Goal: Task Accomplishment & Management: Use online tool/utility

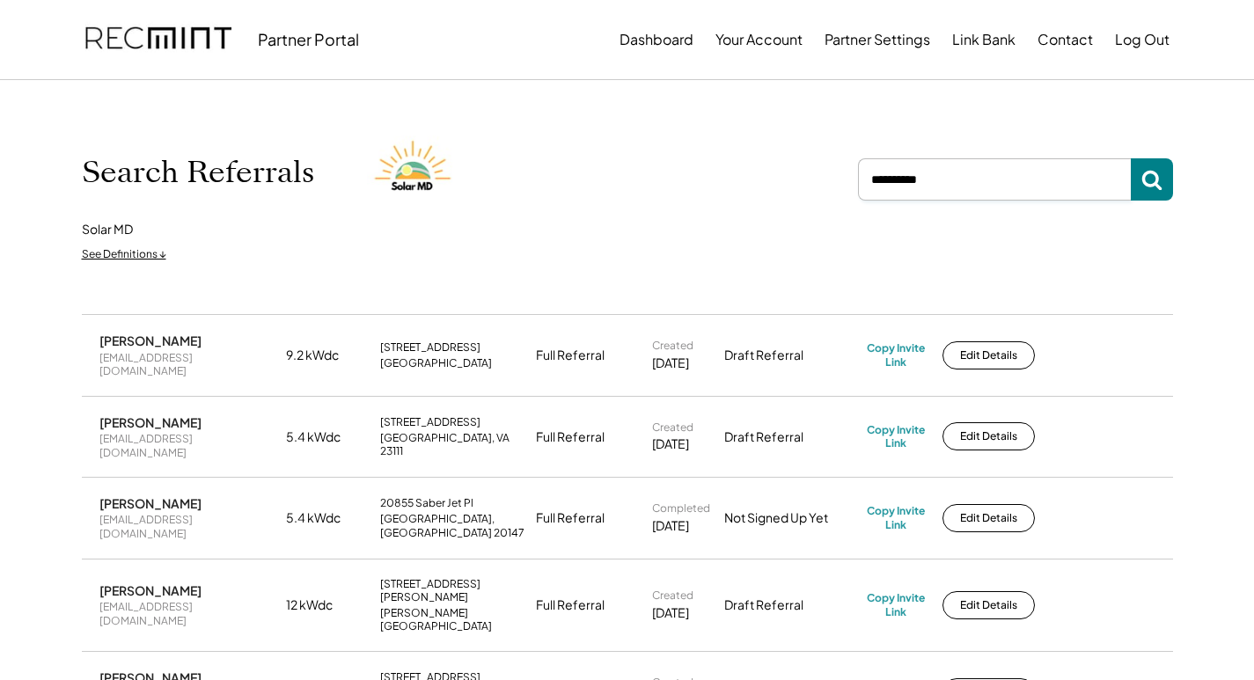
drag, startPoint x: 966, startPoint y: 179, endPoint x: 858, endPoint y: 183, distance: 108.3
click at [858, 183] on input "input" at bounding box center [994, 179] width 273 height 42
click at [940, 183] on input "input" at bounding box center [994, 179] width 273 height 42
click at [940, 180] on input "input" at bounding box center [994, 179] width 273 height 42
paste input "**********"
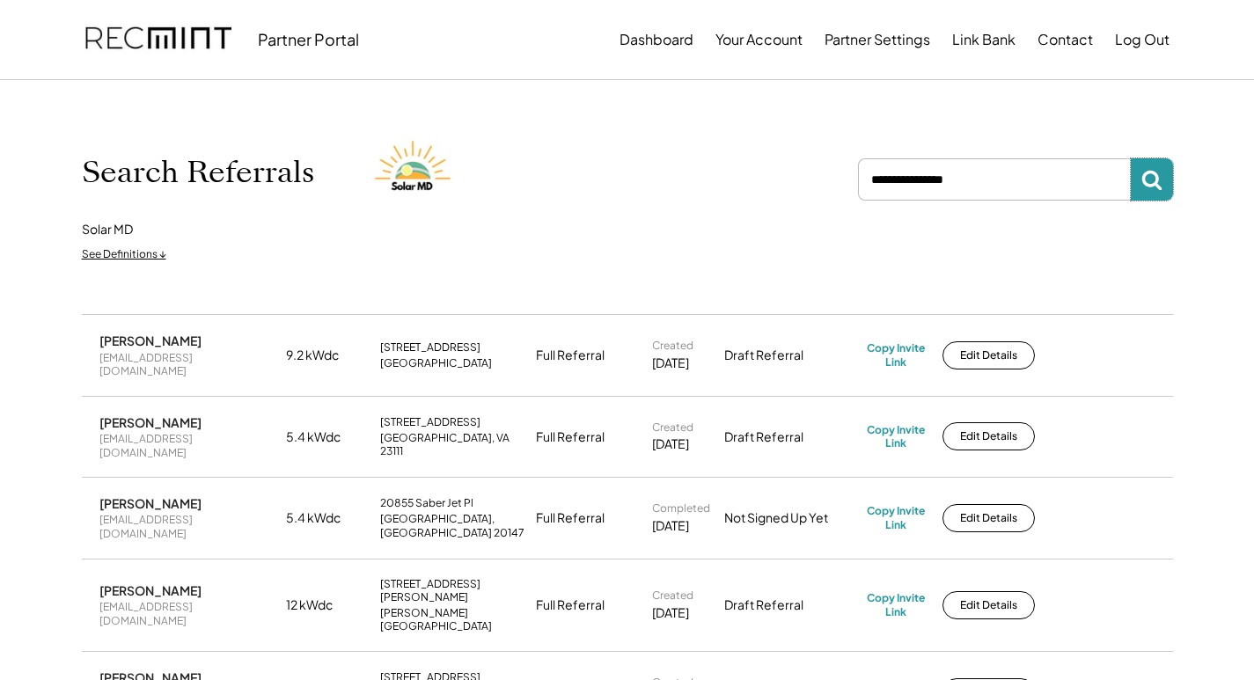
click at [1161, 188] on use at bounding box center [1151, 181] width 20 height 20
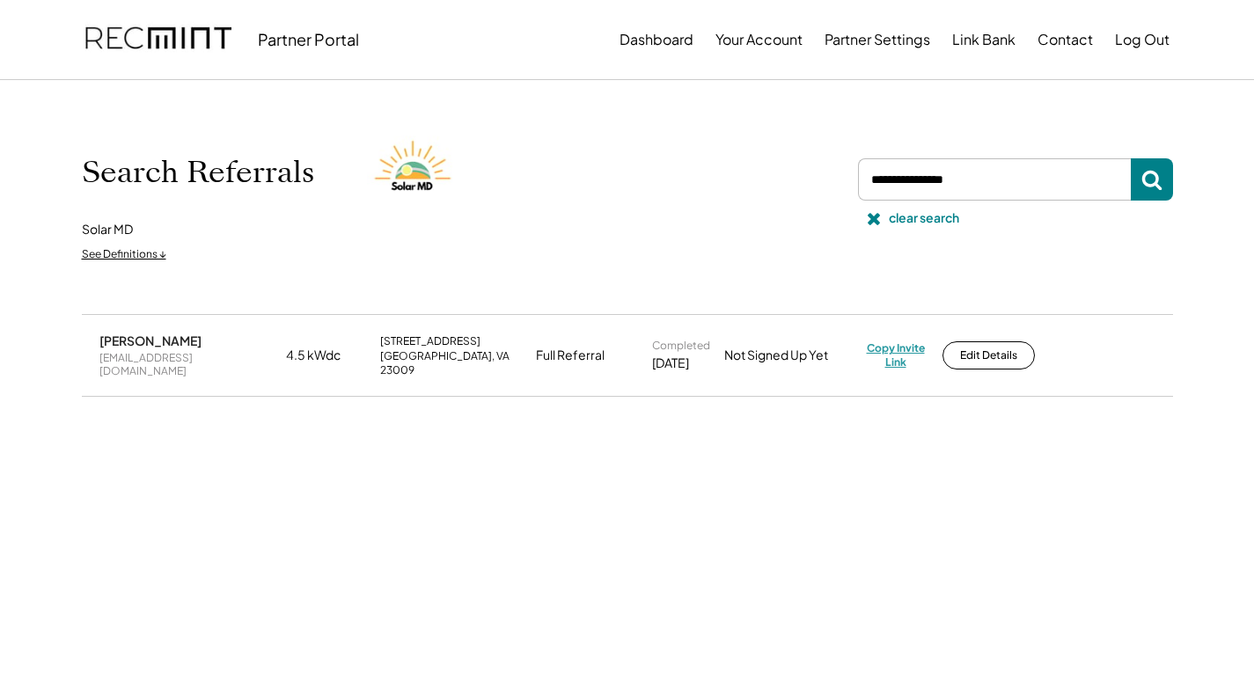
click at [907, 348] on div "Copy Invite Link" at bounding box center [896, 354] width 58 height 27
drag, startPoint x: 225, startPoint y: 357, endPoint x: 98, endPoint y: 368, distance: 128.0
click at [98, 368] on div "Shanna Ricchezza igotajiboo@hotmail.com 4.5 kWdc 141 Dogwood Ct Aylett, VA 2300…" at bounding box center [627, 355] width 1091 height 80
copy div "igotajiboo@hotmail.com"
drag, startPoint x: 1016, startPoint y: 171, endPoint x: 840, endPoint y: 197, distance: 177.1
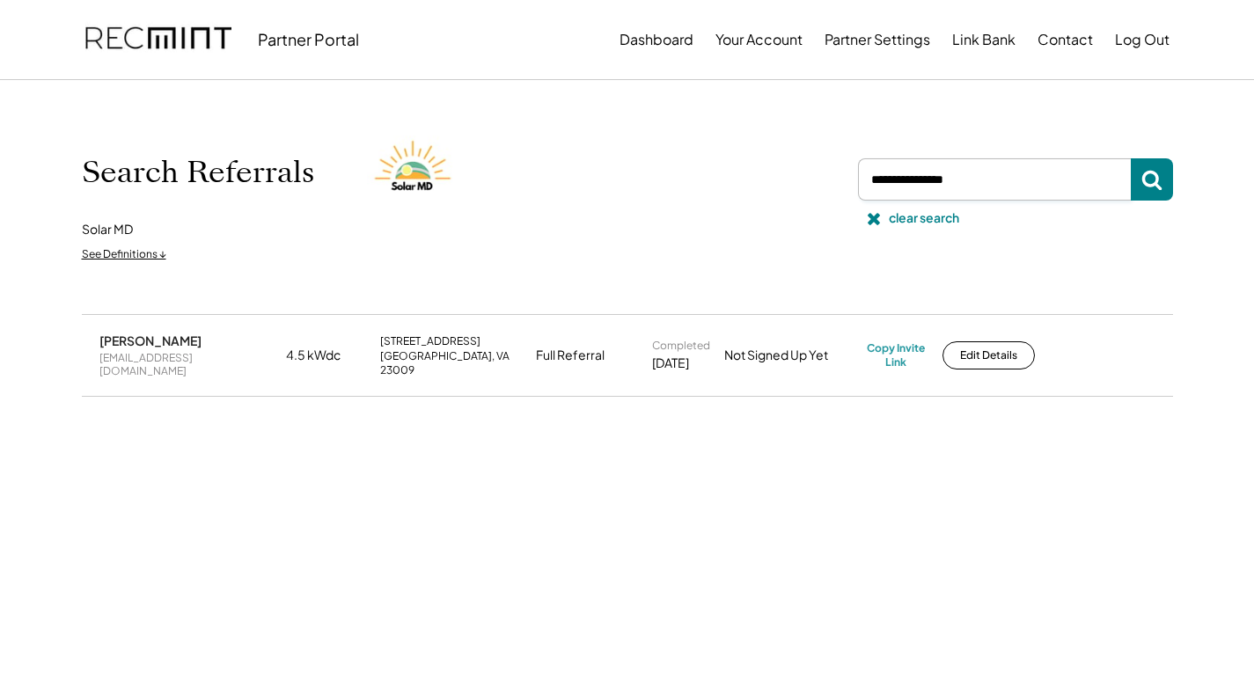
click at [846, 197] on div "Search Referrals Solar MD See Definitions ↓ clear search" at bounding box center [627, 197] width 1091 height 146
paste input "**********"
click at [900, 348] on div "Copy Invite Link" at bounding box center [896, 354] width 58 height 27
click at [158, 358] on div "stevecatjen@gmail.com" at bounding box center [187, 364] width 176 height 27
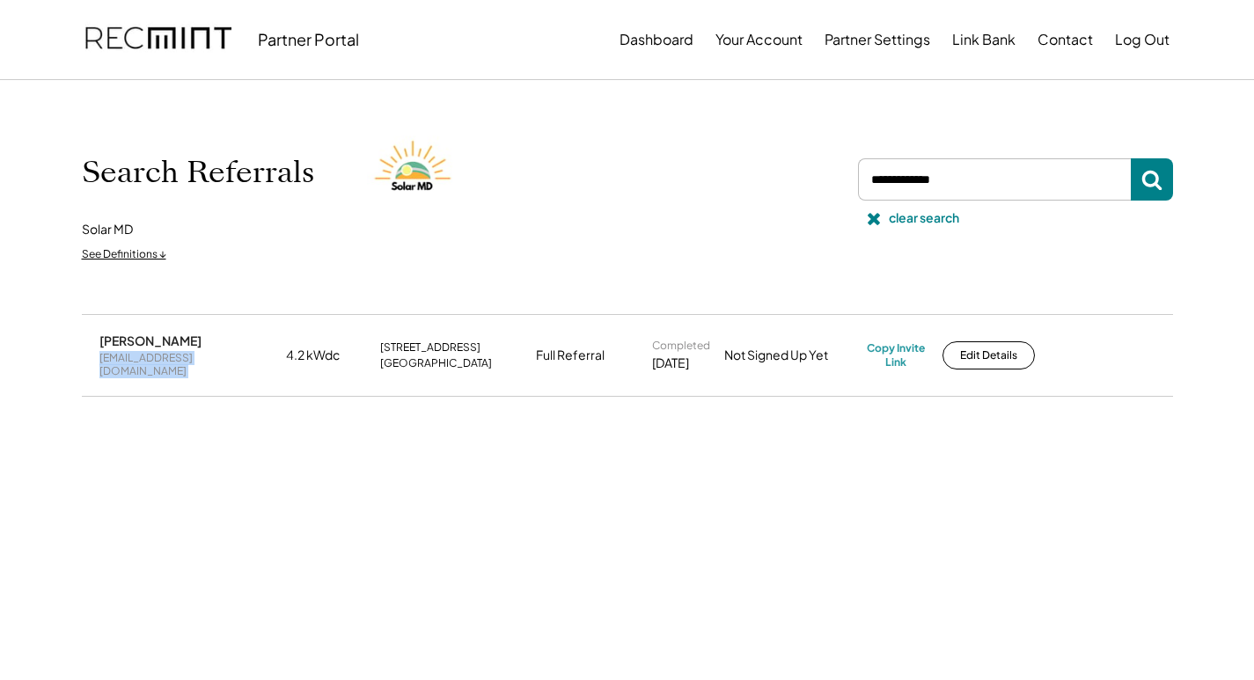
click at [158, 358] on div "stevecatjen@gmail.com" at bounding box center [187, 364] width 176 height 27
copy div "stevecatjen@gmail.com"
drag, startPoint x: 978, startPoint y: 185, endPoint x: 840, endPoint y: 193, distance: 137.5
click at [840, 193] on div "Search Referrals Solar MD See Definitions ↓ clear search" at bounding box center [627, 197] width 1091 height 146
paste input "**********"
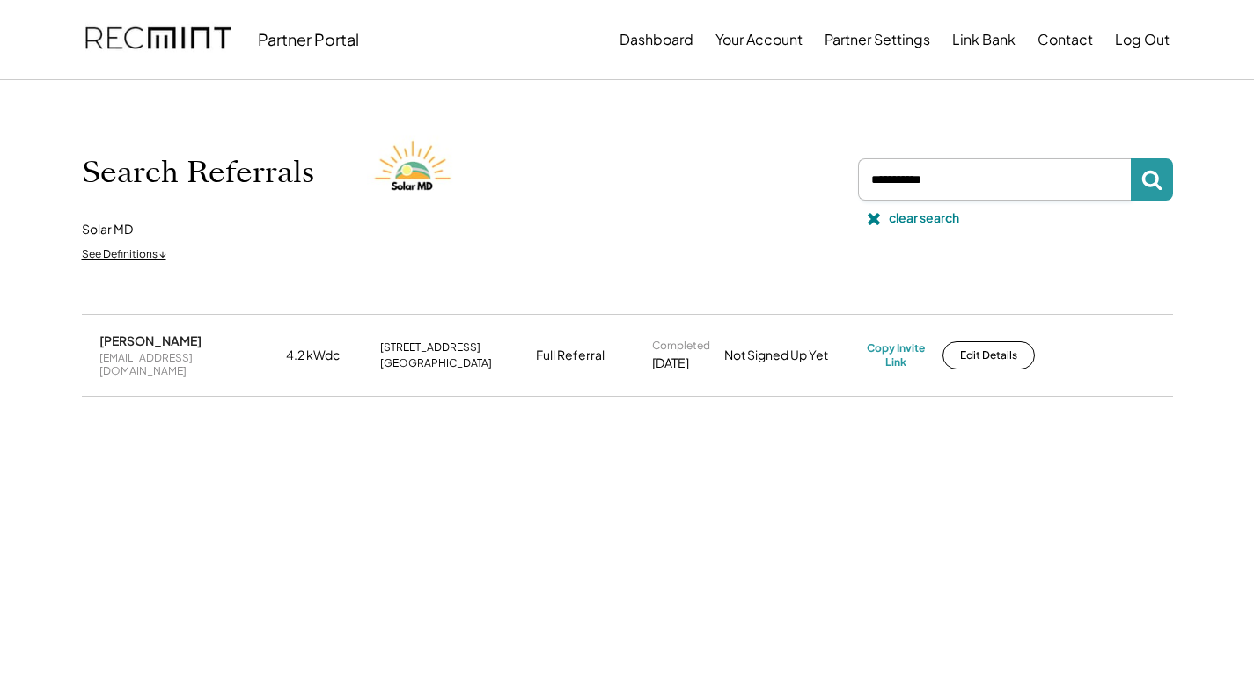
click at [1162, 178] on icon at bounding box center [1151, 179] width 21 height 21
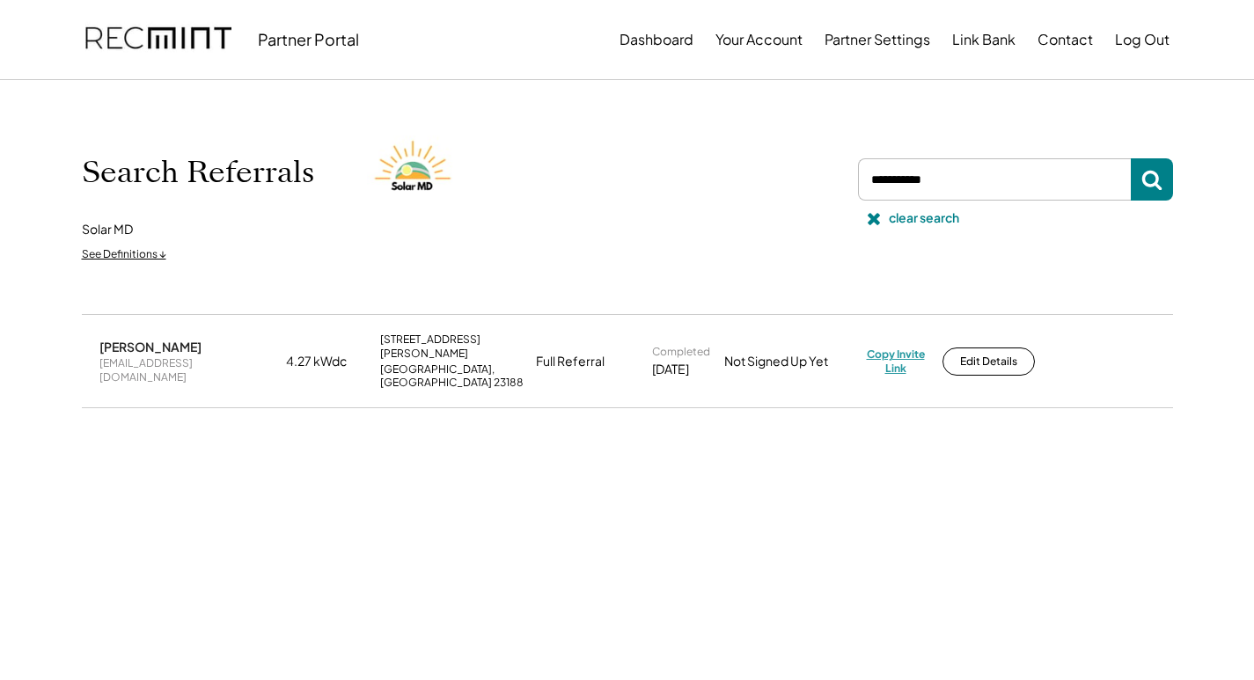
click at [893, 348] on div "Copy Invite Link" at bounding box center [896, 361] width 58 height 27
drag, startPoint x: 1007, startPoint y: 188, endPoint x: 858, endPoint y: 192, distance: 148.8
click at [858, 192] on input "input" at bounding box center [994, 179] width 273 height 42
paste input "**********"
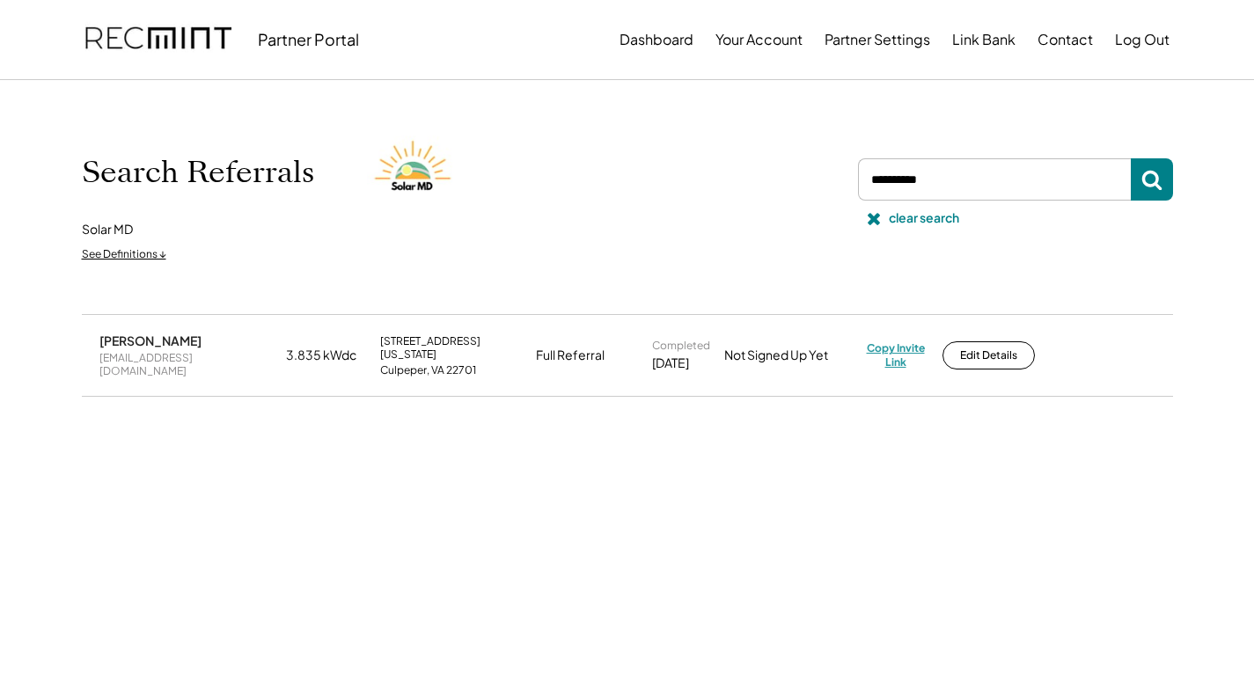
click at [884, 353] on div "Copy Invite Link" at bounding box center [896, 354] width 58 height 27
click at [176, 363] on div "jhaboyd@comcast.net" at bounding box center [187, 364] width 176 height 27
copy div "jhaboyd@comcast.net"
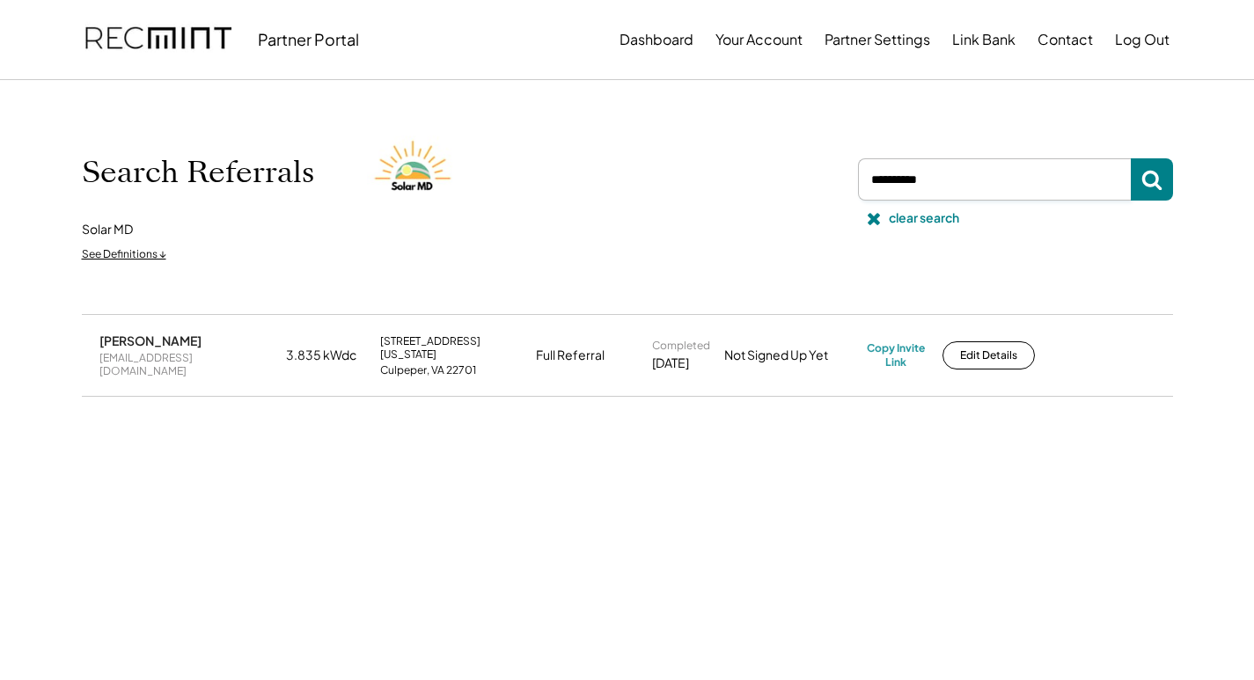
drag, startPoint x: 950, startPoint y: 191, endPoint x: 822, endPoint y: 202, distance: 128.9
click at [830, 194] on div "Search Referrals Solar MD See Definitions ↓ clear search" at bounding box center [627, 197] width 1091 height 146
paste input "**********"
click at [1160, 177] on icon at bounding box center [1151, 179] width 21 height 21
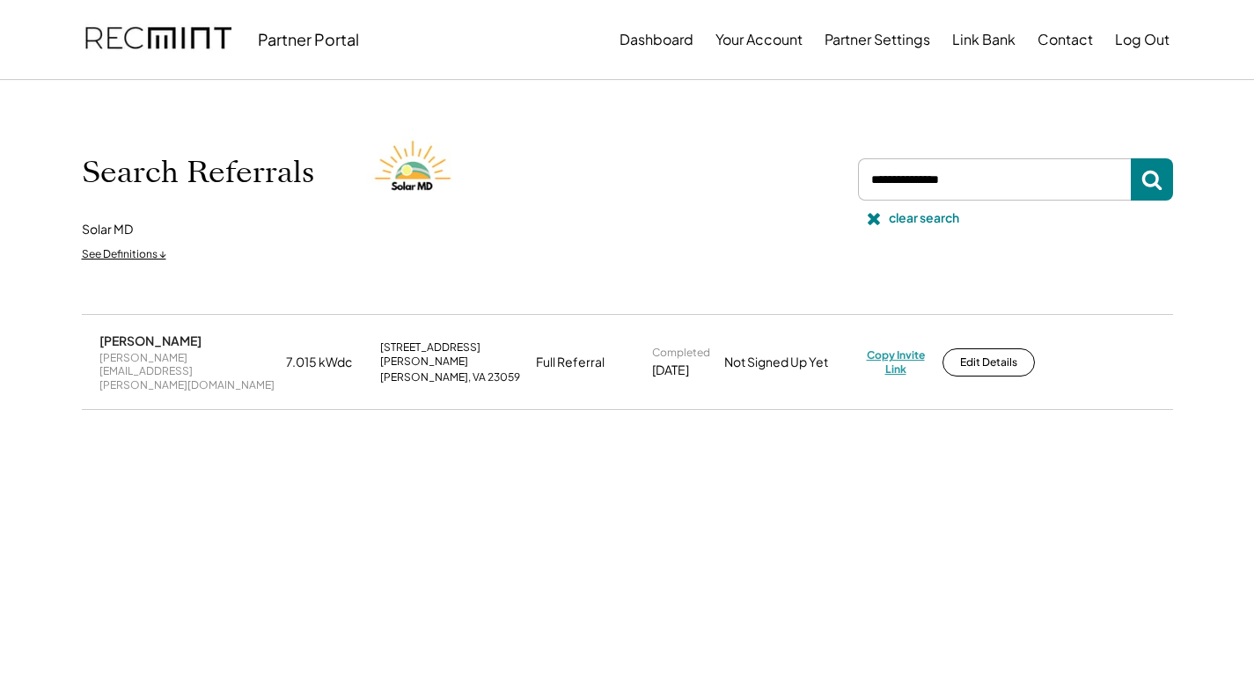
click at [887, 350] on div "Copy Invite Link" at bounding box center [896, 361] width 58 height 27
drag, startPoint x: 223, startPoint y: 359, endPoint x: 95, endPoint y: 373, distance: 128.4
click at [95, 373] on div "Carolyn Swingle tim.swingle@verizon.net 7.015 kWdc 11268 Cobbs Rd Glen Allen, V…" at bounding box center [627, 362] width 1091 height 94
copy div "tim.swingle@verizon.net"
click at [906, 348] on div "Copy Invite Link" at bounding box center [896, 361] width 58 height 27
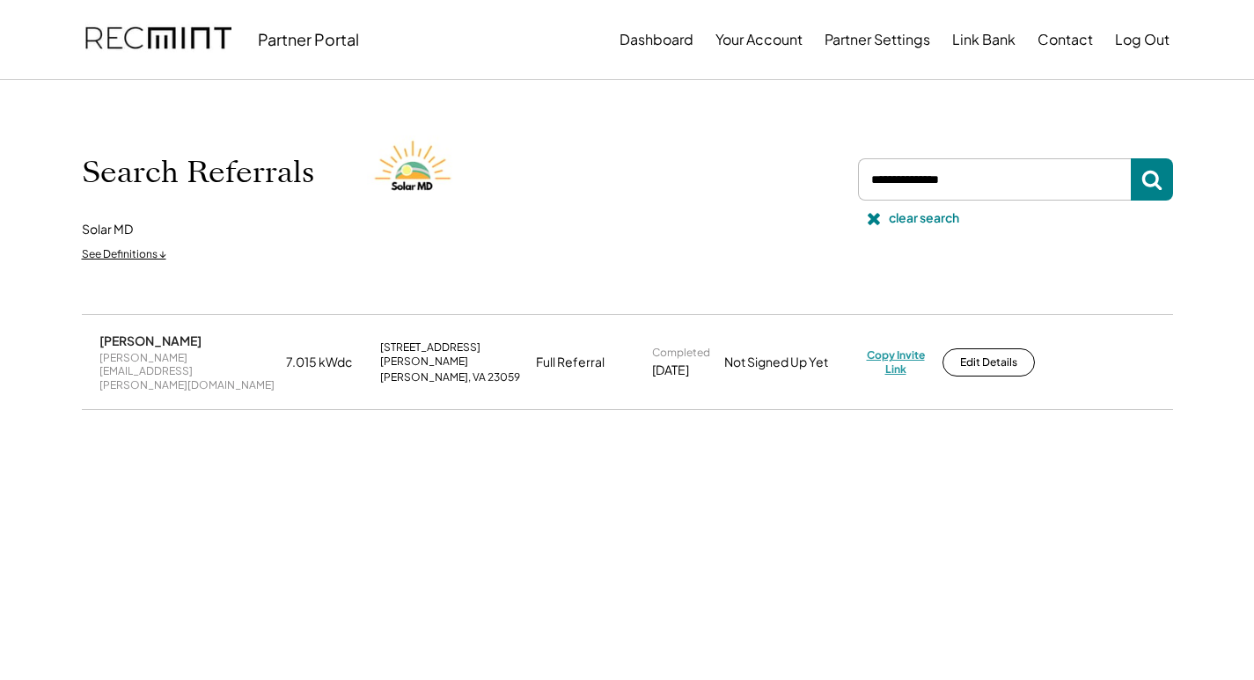
click at [884, 352] on div "Copy Invite Link" at bounding box center [896, 361] width 58 height 27
drag, startPoint x: 1032, startPoint y: 177, endPoint x: 863, endPoint y: 180, distance: 169.0
click at [863, 180] on input "input" at bounding box center [994, 179] width 273 height 42
paste input "**********"
click at [1148, 172] on use at bounding box center [1151, 181] width 20 height 20
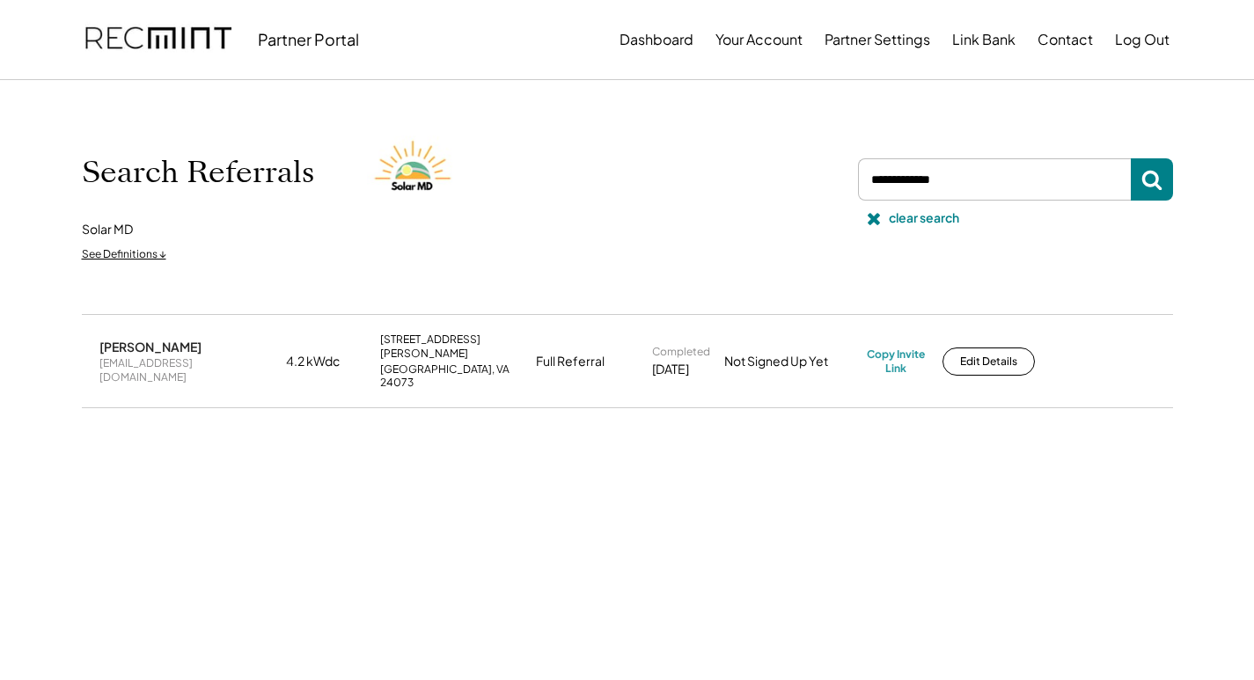
click at [143, 362] on div "bniemiec1971@gmail.com" at bounding box center [187, 369] width 176 height 27
copy div "bniemiec1971@gmail.com"
click at [924, 180] on input "input" at bounding box center [994, 179] width 273 height 42
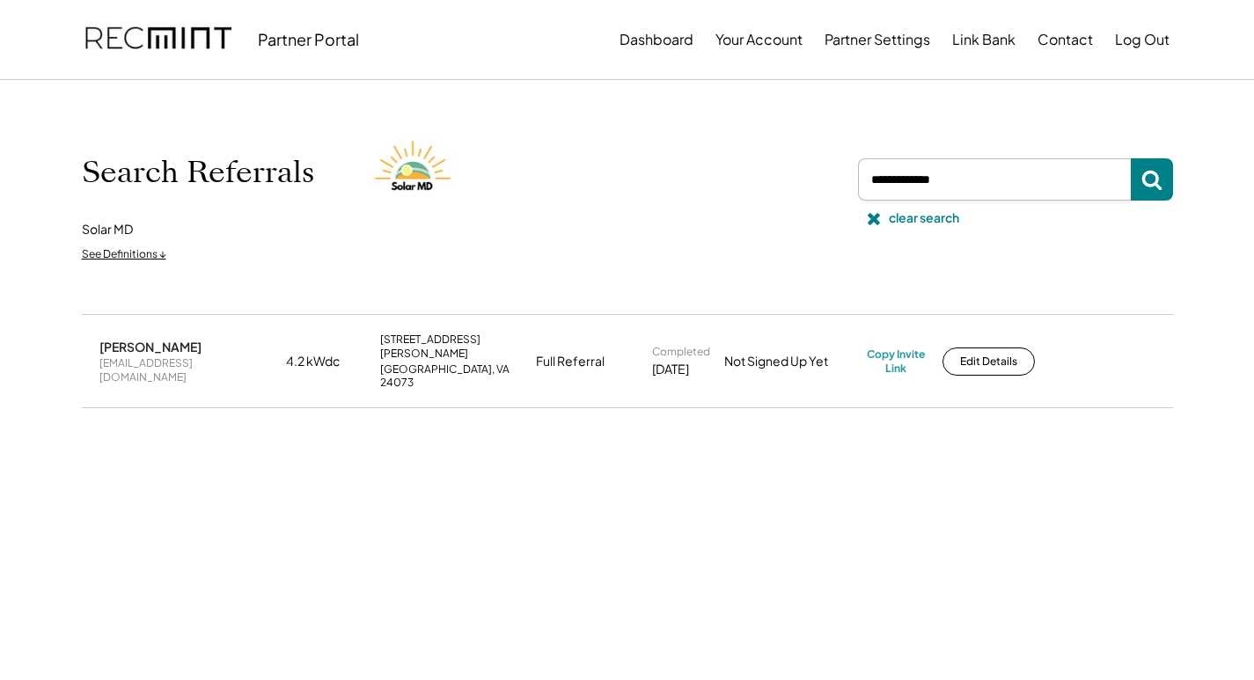
click at [924, 180] on input "input" at bounding box center [994, 179] width 273 height 42
click at [930, 439] on div "Bryan Niemiec bniemiec1971@gmail.com 4.2 kWdc 1515 Blair St Christiansburg, VA …" at bounding box center [627, 404] width 1091 height 181
click at [898, 349] on div "Copy Invite Link" at bounding box center [896, 361] width 58 height 27
click at [898, 348] on div "Copy Invite Link" at bounding box center [896, 361] width 58 height 27
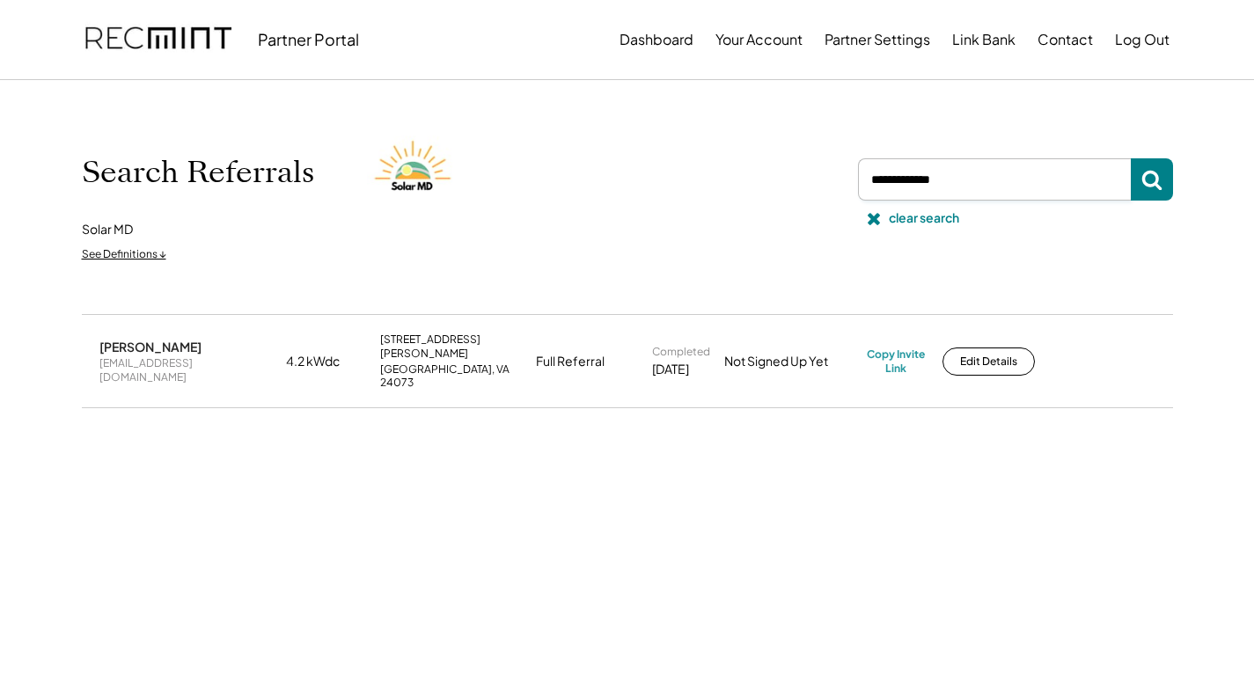
drag, startPoint x: 972, startPoint y: 182, endPoint x: 751, endPoint y: 179, distance: 221.8
click at [751, 179] on div "Search Referrals Solar MD See Definitions ↓ clear search" at bounding box center [627, 197] width 1091 height 146
paste input "**********"
click at [1143, 180] on icon at bounding box center [1151, 179] width 21 height 21
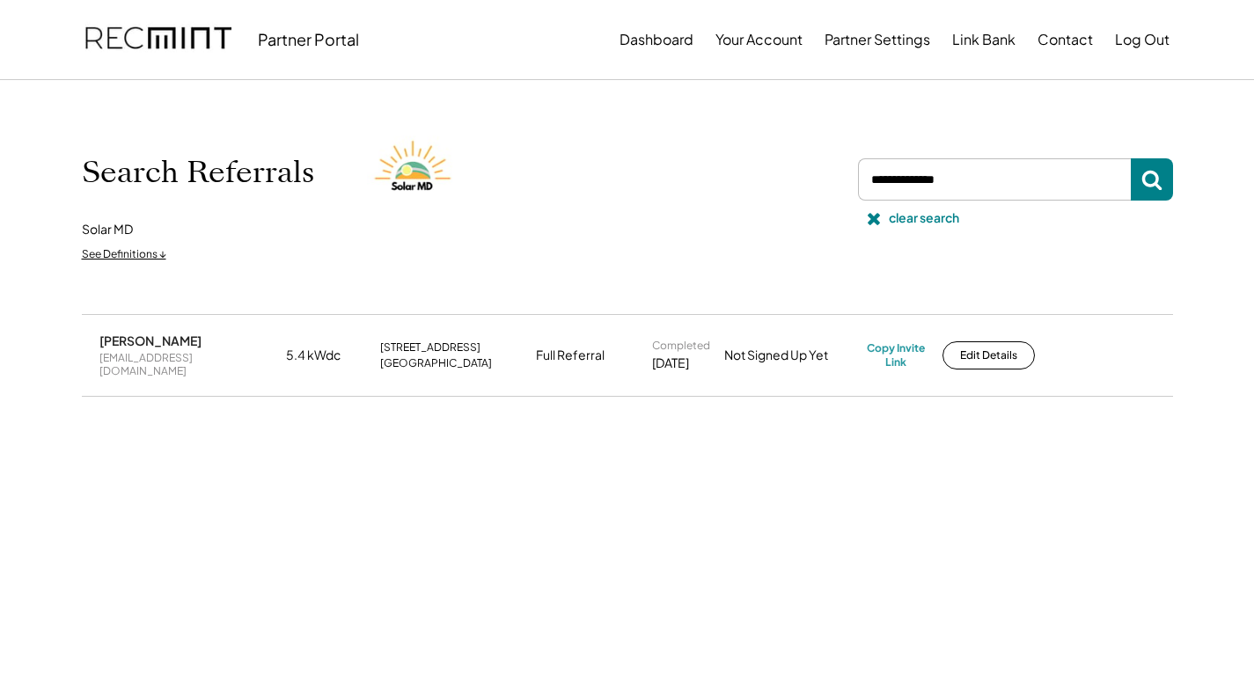
click at [136, 360] on div "romeo_sandivar@yahoo.com" at bounding box center [187, 364] width 176 height 27
copy div "romeo_sandivar@yahoo.com"
click at [901, 352] on div "Copy Invite Link" at bounding box center [896, 354] width 58 height 27
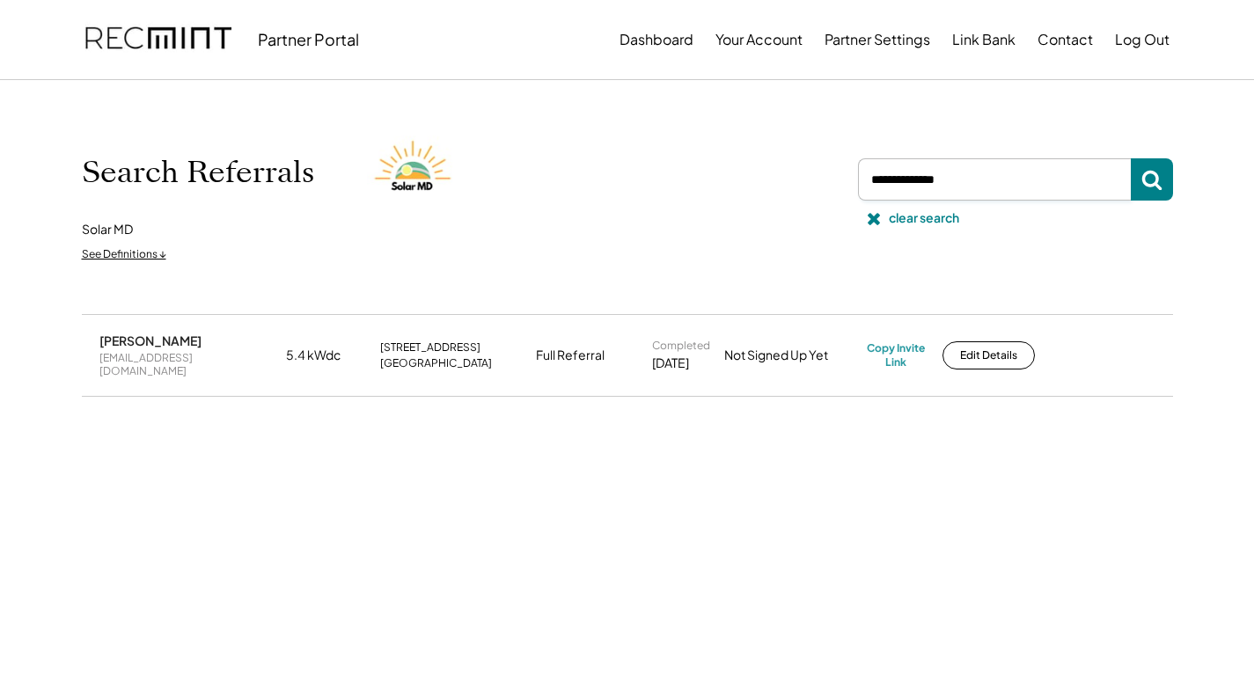
drag, startPoint x: 1007, startPoint y: 163, endPoint x: 841, endPoint y: 168, distance: 165.5
click at [846, 169] on div "Search Referrals Solar MD See Definitions ↓ clear search" at bounding box center [627, 197] width 1091 height 146
paste input "**********"
click at [1148, 188] on icon at bounding box center [1151, 179] width 21 height 21
click at [170, 360] on div "muscle_doctor@hotmail.com" at bounding box center [187, 364] width 176 height 27
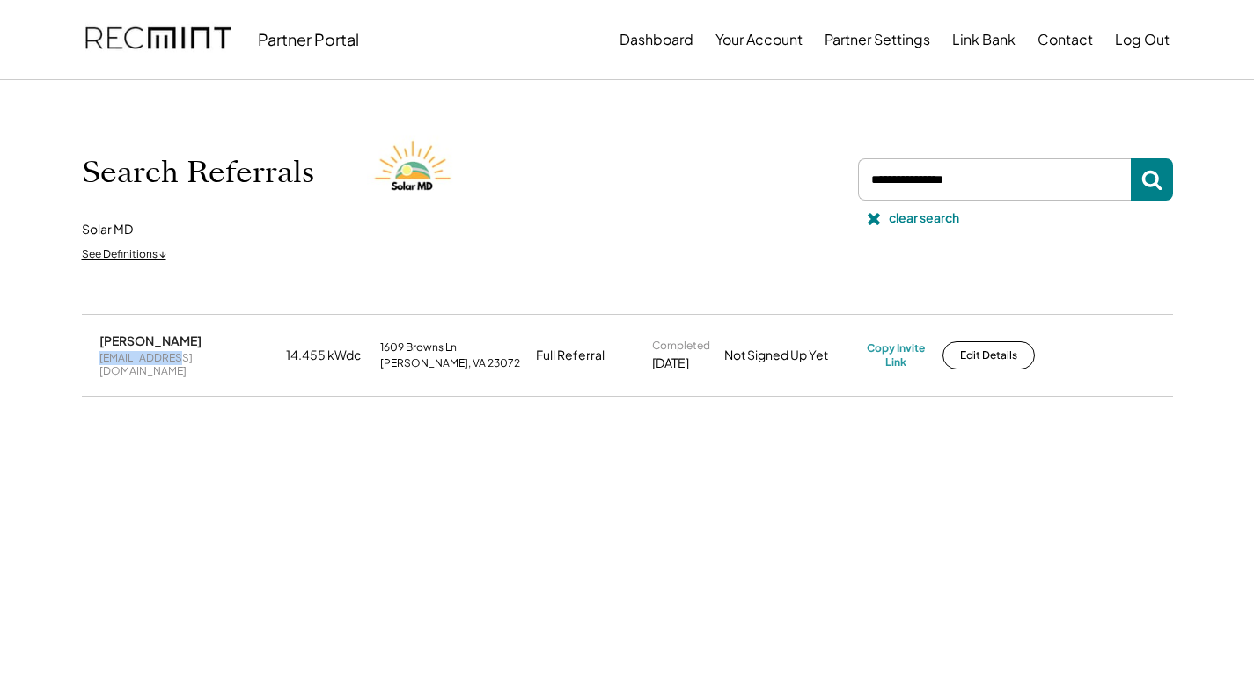
click at [170, 360] on div "muscle_doctor@hotmail.com" at bounding box center [187, 364] width 176 height 27
copy div "muscle_doctor@hotmail.com"
click at [912, 344] on div "Copy Invite Link" at bounding box center [896, 354] width 58 height 27
drag, startPoint x: 1011, startPoint y: 182, endPoint x: 863, endPoint y: 178, distance: 147.9
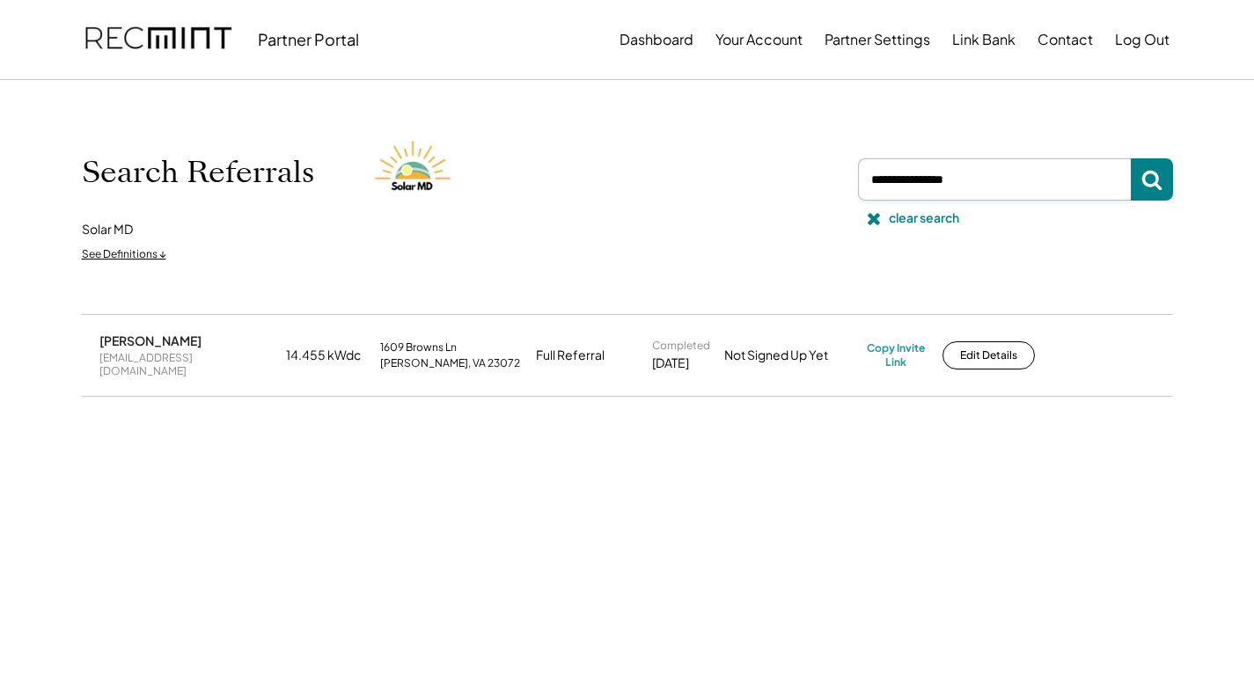
click at [863, 178] on input "input" at bounding box center [994, 179] width 273 height 42
paste input "**********"
click at [1145, 178] on icon at bounding box center [1151, 179] width 21 height 21
click at [133, 361] on div "wtowndrow@hotmail.com" at bounding box center [187, 364] width 176 height 27
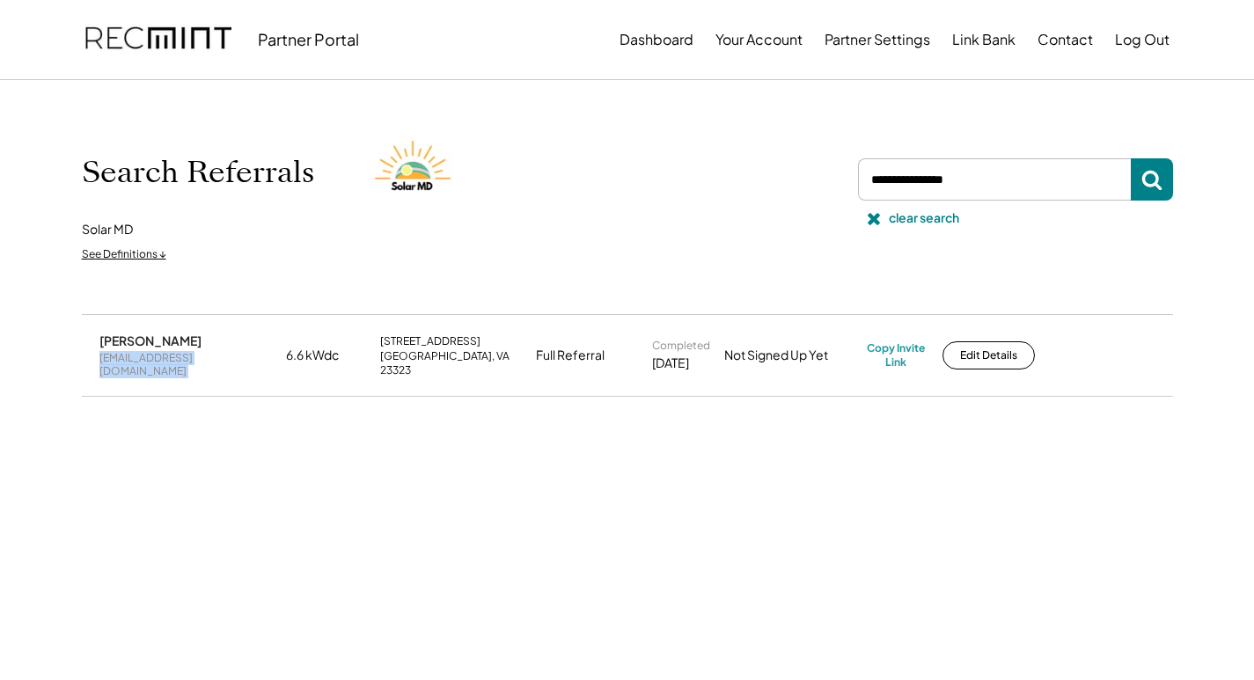
click at [133, 361] on div "wtowndrow@hotmail.com" at bounding box center [187, 364] width 176 height 27
copy div "wtowndrow@hotmail.com"
click at [901, 343] on div "Copy Invite Link" at bounding box center [896, 354] width 58 height 27
drag, startPoint x: 1025, startPoint y: 178, endPoint x: 805, endPoint y: 185, distance: 220.1
click at [805, 185] on div "Search Referrals Solar MD See Definitions ↓ clear search" at bounding box center [627, 197] width 1091 height 146
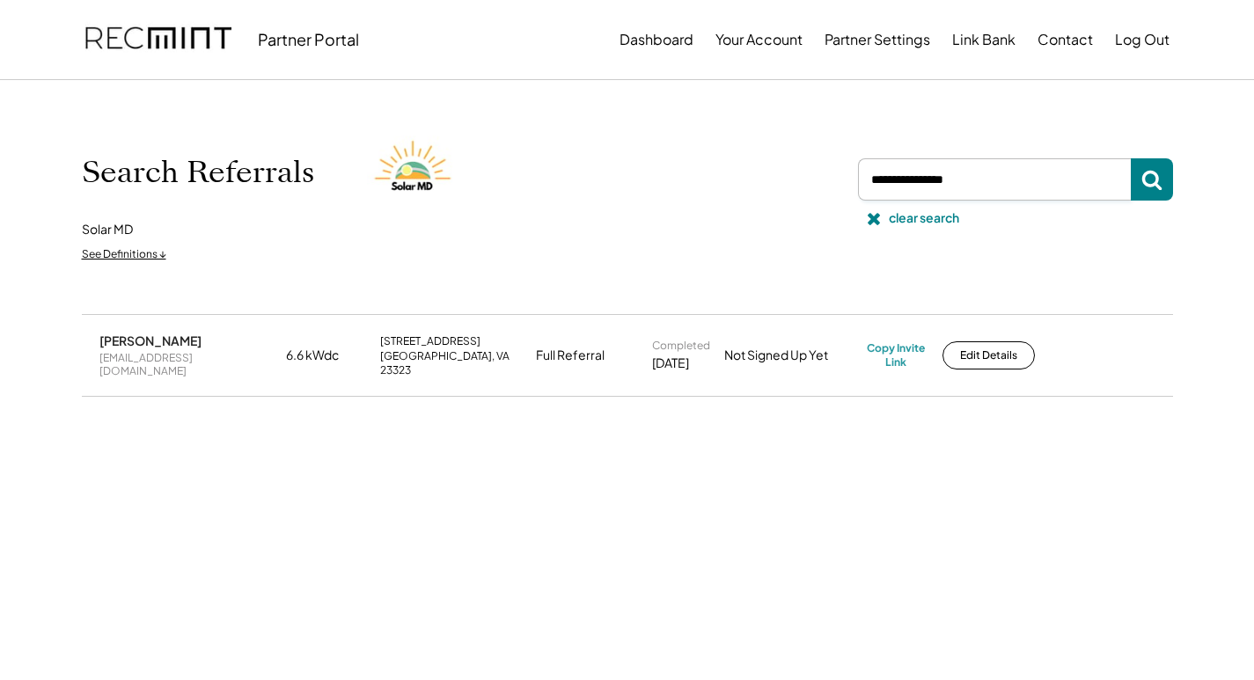
paste input "**********"
click at [1153, 172] on use at bounding box center [1151, 181] width 20 height 20
drag, startPoint x: 194, startPoint y: 356, endPoint x: 84, endPoint y: 354, distance: 109.2
click at [84, 354] on div "Thomas Laskin tlaskin@gmail.com 7.08 kWdc 218 Cottage Oak Dr Stafford, VA 22556…" at bounding box center [627, 355] width 1091 height 80
copy div "tlaskin@gmail.com"
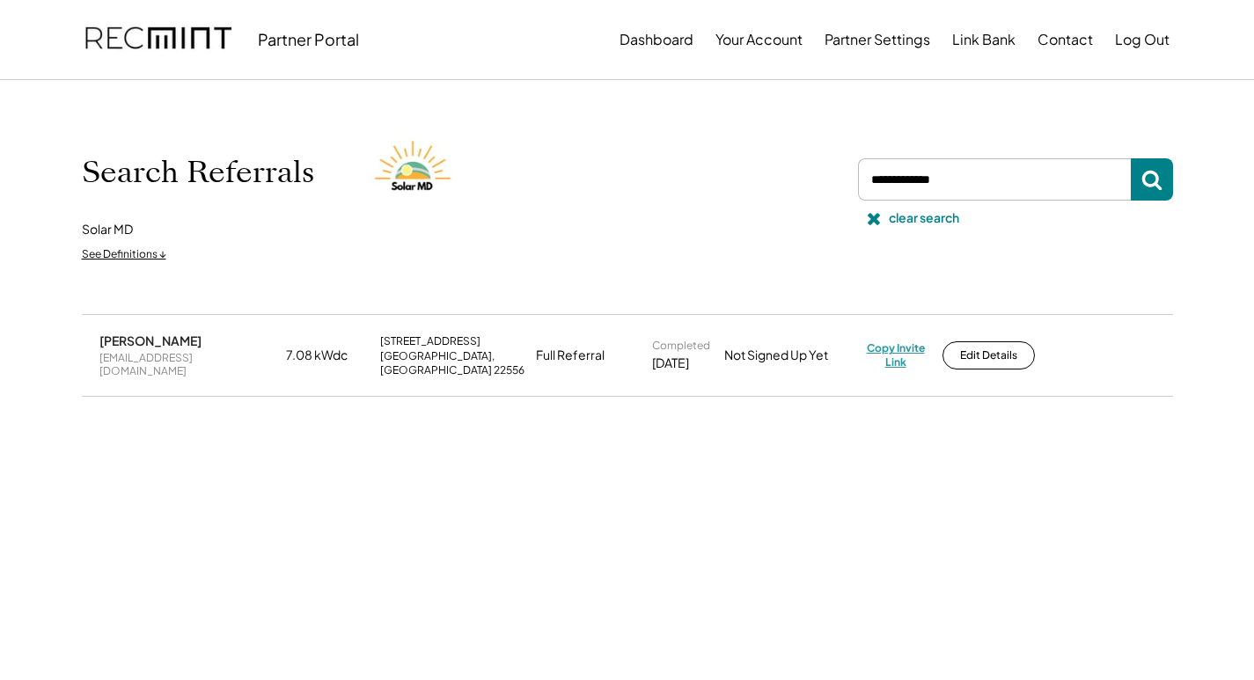
click at [897, 341] on div "Copy Invite Link" at bounding box center [896, 354] width 58 height 27
drag, startPoint x: 1051, startPoint y: 185, endPoint x: 860, endPoint y: 195, distance: 191.3
click at [860, 195] on input "input" at bounding box center [994, 179] width 273 height 42
paste input "**********"
type input "**********"
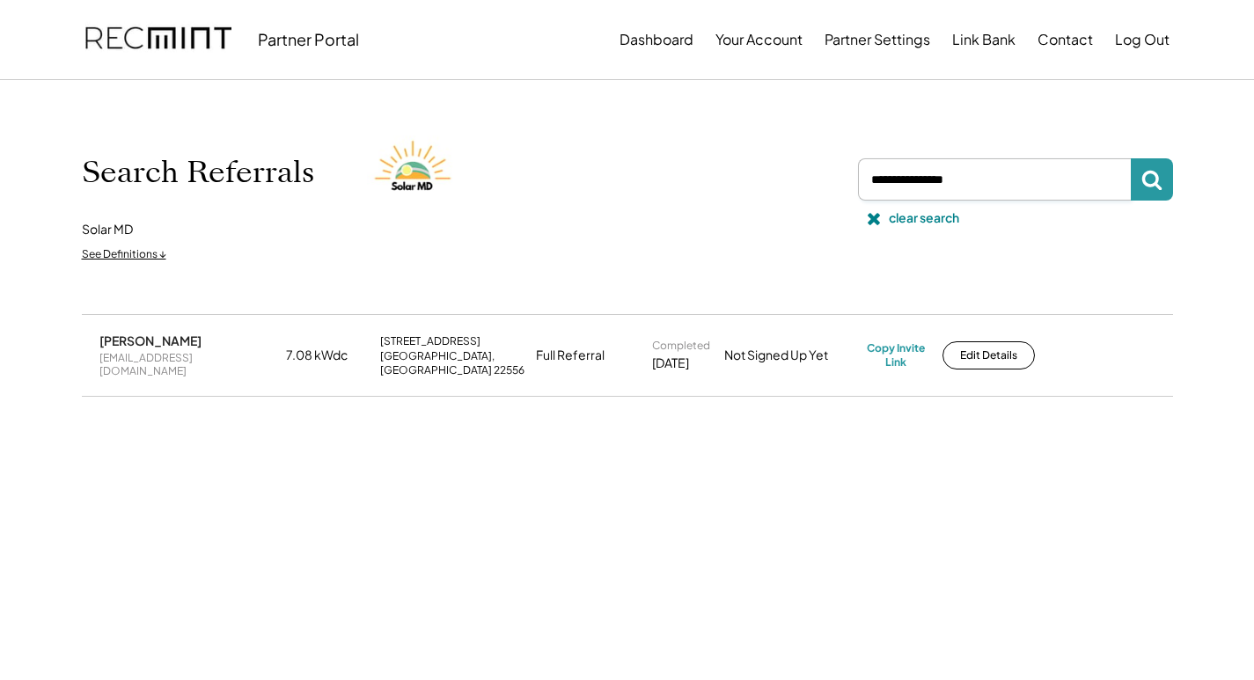
click at [1142, 183] on icon at bounding box center [1151, 179] width 21 height 21
click at [181, 356] on div "[EMAIL_ADDRESS][DOMAIN_NAME]" at bounding box center [187, 364] width 176 height 27
click at [180, 362] on div "[EMAIL_ADDRESS][DOMAIN_NAME]" at bounding box center [187, 364] width 176 height 27
click at [179, 362] on div "[EMAIL_ADDRESS][DOMAIN_NAME]" at bounding box center [187, 364] width 176 height 27
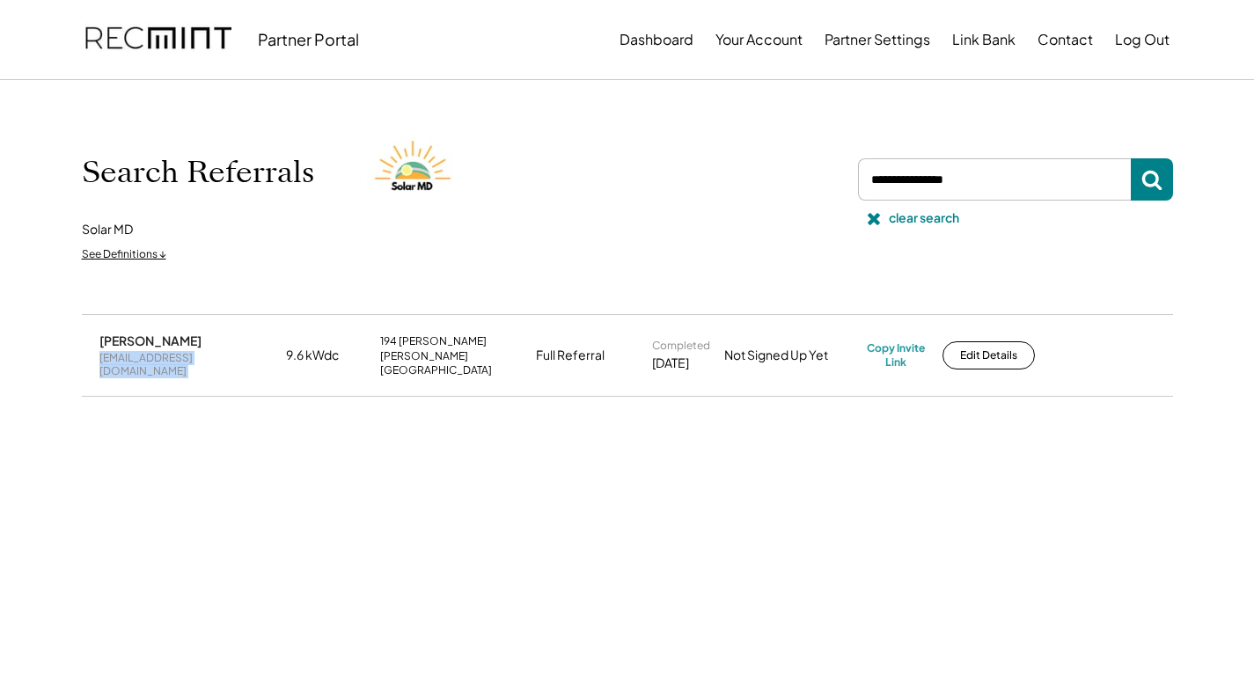
copy div "[EMAIL_ADDRESS][DOMAIN_NAME]"
click at [876, 348] on div "Copy Invite Link" at bounding box center [896, 354] width 58 height 27
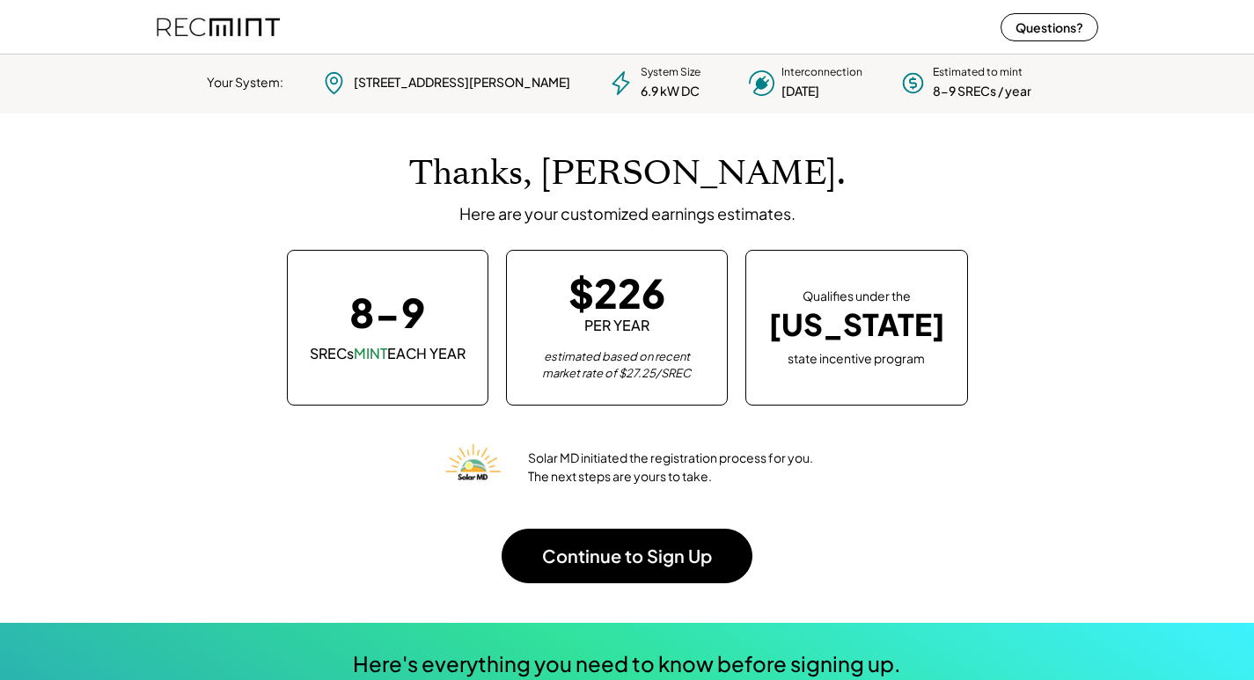
scroll to position [247, 491]
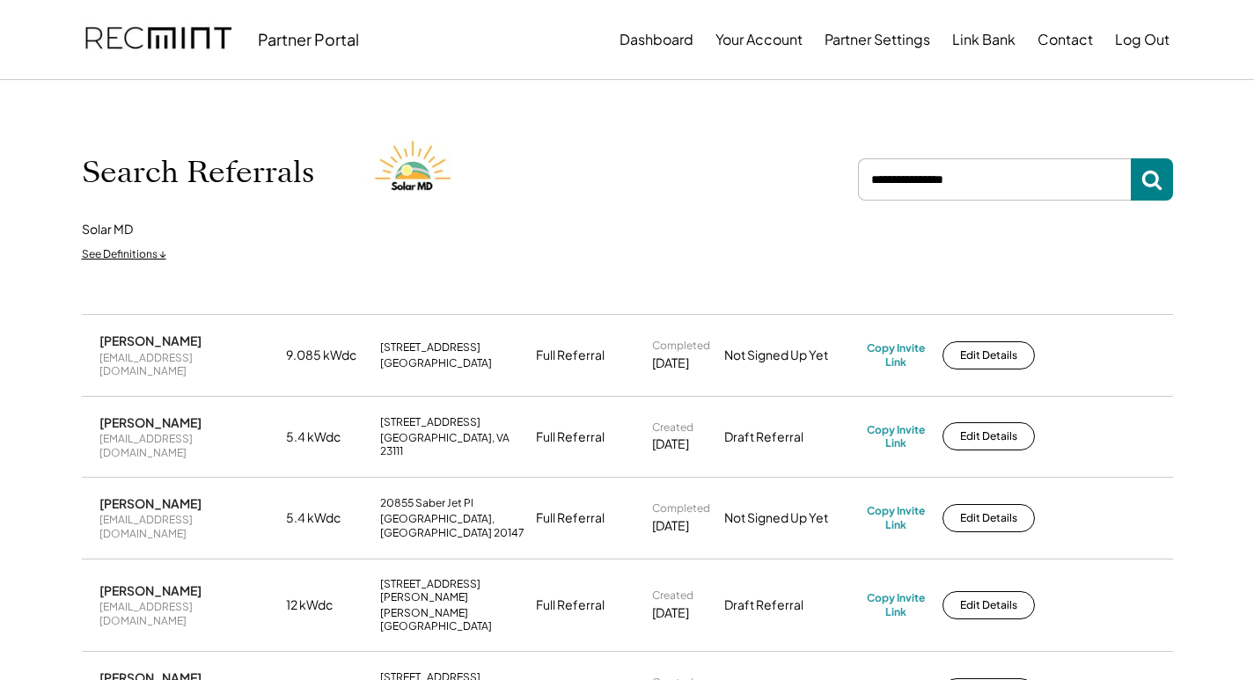
click at [1160, 178] on icon at bounding box center [1151, 179] width 21 height 21
click at [1162, 168] on button at bounding box center [1152, 179] width 42 height 42
click at [1157, 183] on use at bounding box center [1151, 181] width 20 height 20
drag, startPoint x: 1157, startPoint y: 183, endPoint x: 1083, endPoint y: 189, distance: 74.2
click at [1133, 192] on button at bounding box center [1152, 179] width 42 height 42
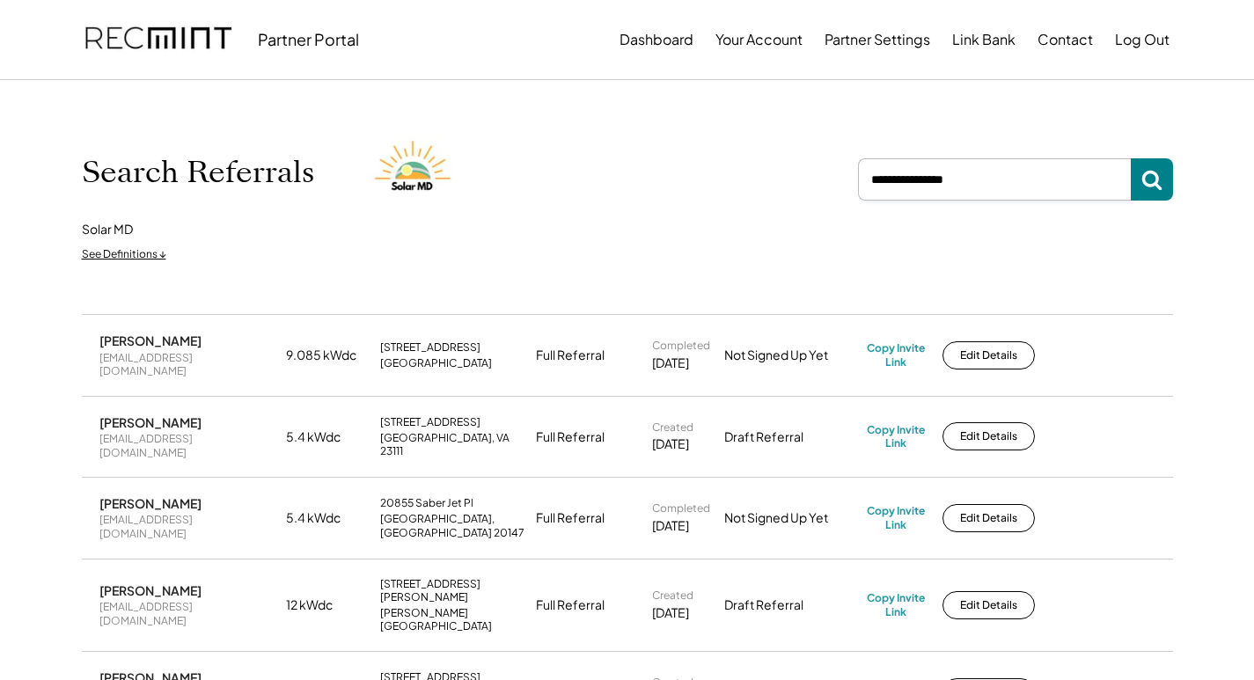
click at [979, 187] on input "input" at bounding box center [994, 179] width 273 height 42
click at [1170, 176] on button at bounding box center [1152, 179] width 42 height 42
click at [1164, 180] on button at bounding box center [1152, 179] width 42 height 42
click at [1017, 176] on input "input" at bounding box center [994, 179] width 273 height 42
click at [1012, 109] on div "Search Referrals Solar MD See Definitions ↓" at bounding box center [627, 197] width 1126 height 234
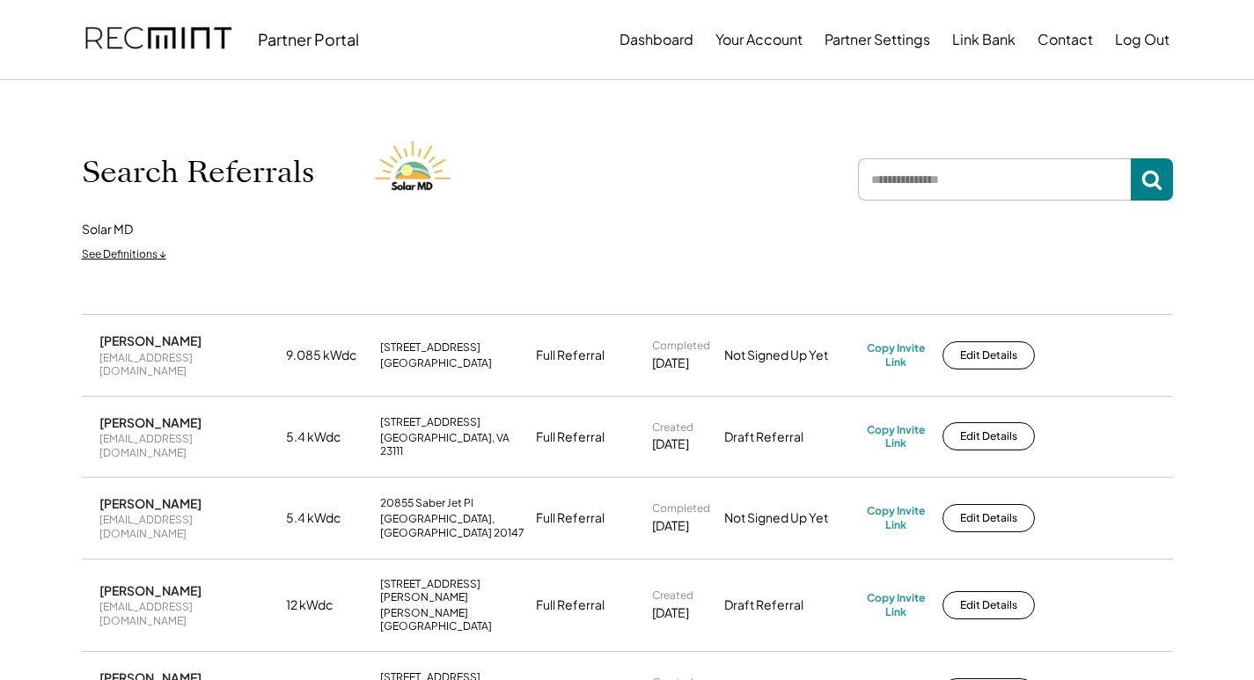
click at [1027, 173] on input "input" at bounding box center [994, 179] width 273 height 42
paste input "**********"
click at [1149, 174] on icon at bounding box center [1151, 179] width 21 height 21
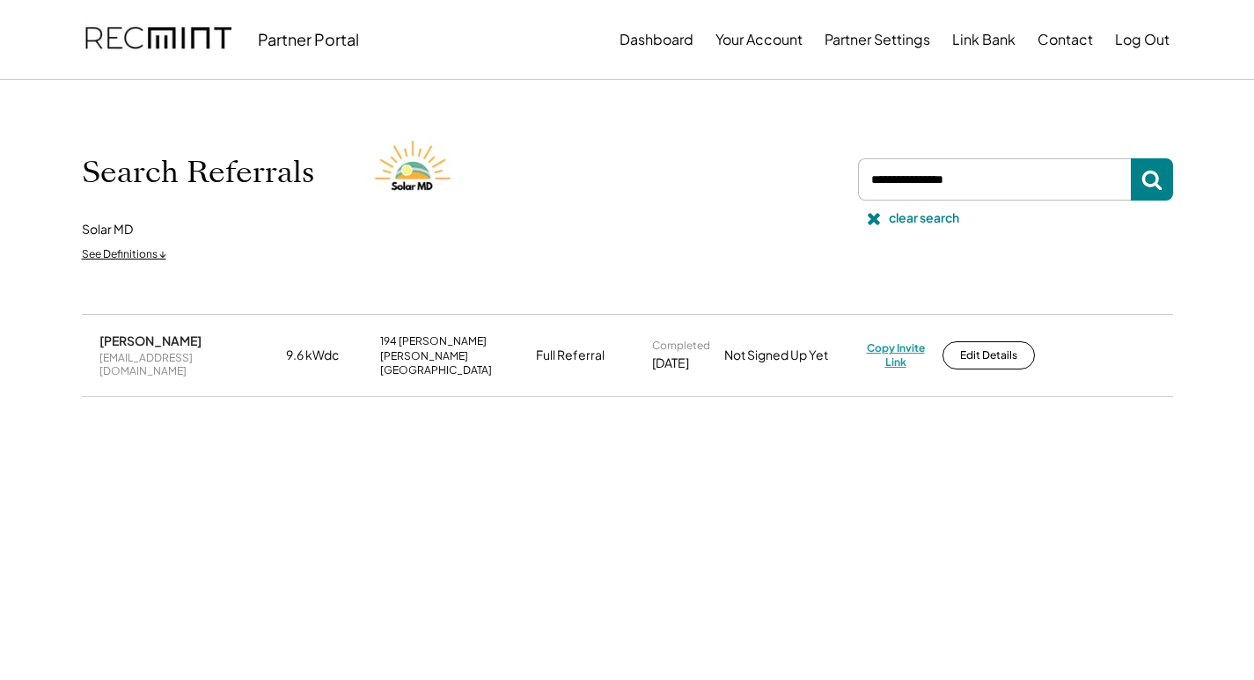
click at [907, 347] on div "Copy Invite Link" at bounding box center [896, 354] width 58 height 27
drag, startPoint x: 986, startPoint y: 176, endPoint x: 833, endPoint y: 192, distance: 153.9
click at [833, 192] on div "Search Referrals Solar MD See Definitions ↓ clear search" at bounding box center [627, 197] width 1091 height 146
paste input "**********"
drag, startPoint x: 1155, startPoint y: 172, endPoint x: 1132, endPoint y: 164, distance: 25.0
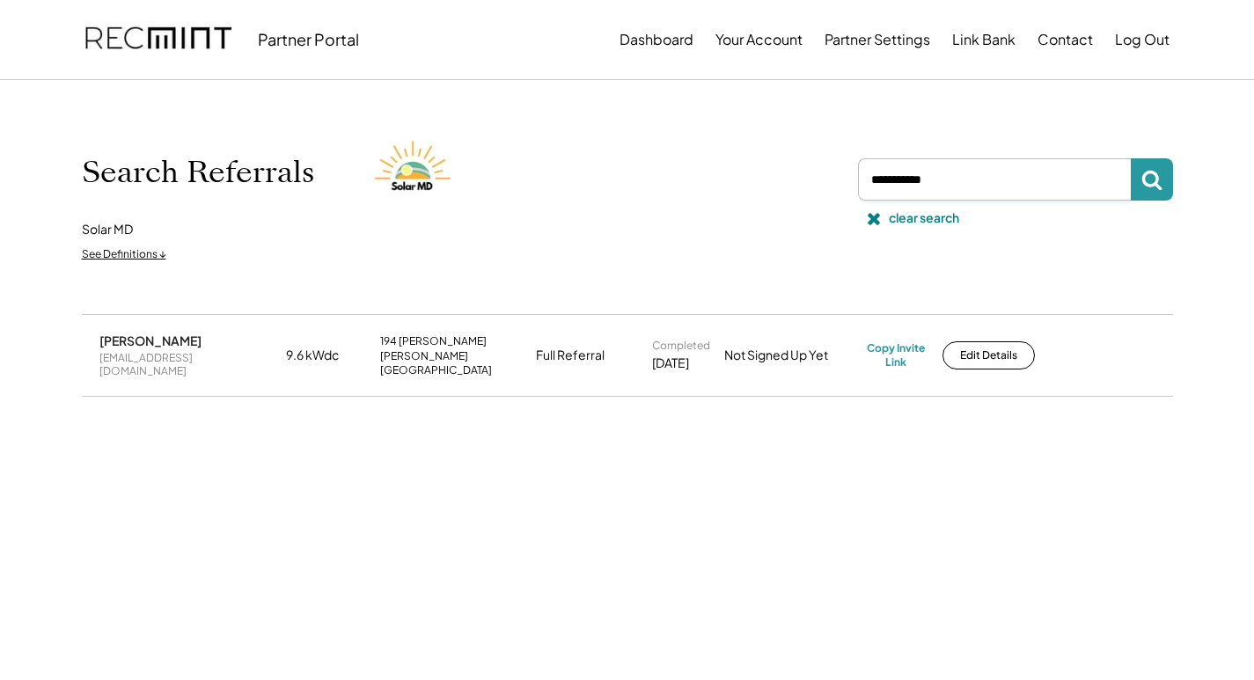
click at [1155, 169] on icon at bounding box center [1151, 179] width 21 height 21
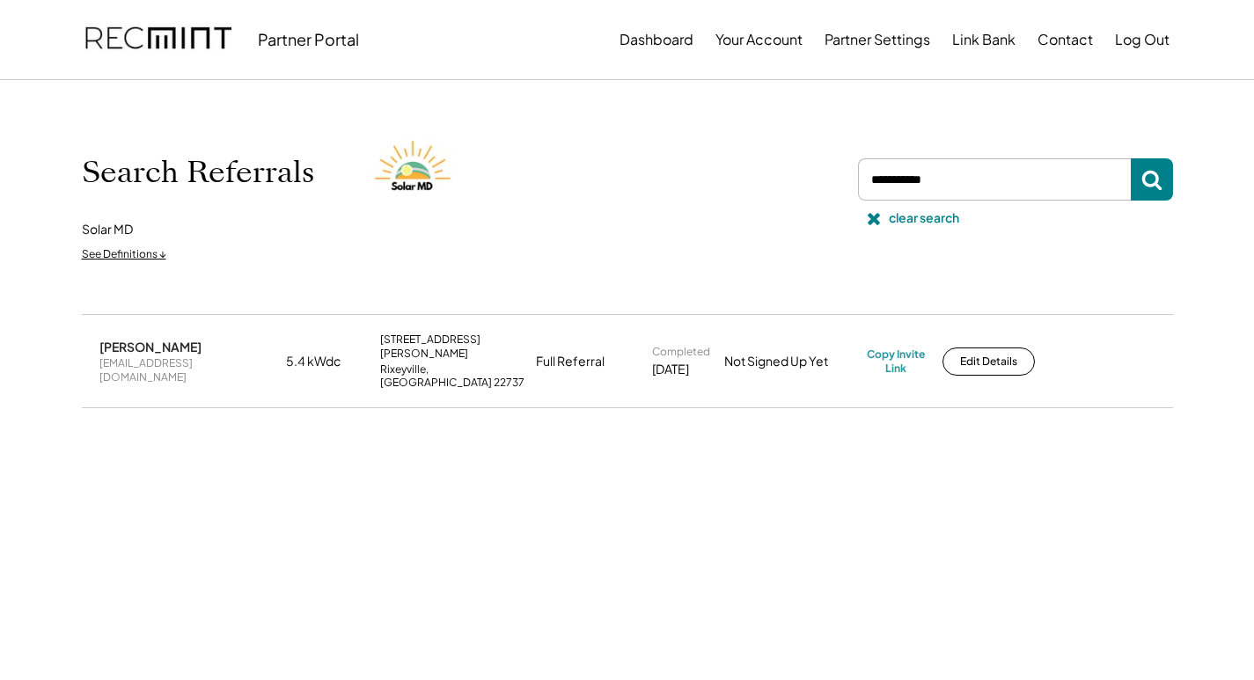
click at [201, 356] on div "[EMAIL_ADDRESS][DOMAIN_NAME]" at bounding box center [187, 369] width 176 height 27
click at [201, 357] on div "[EMAIL_ADDRESS][DOMAIN_NAME]" at bounding box center [187, 369] width 176 height 27
click at [200, 357] on div "[EMAIL_ADDRESS][DOMAIN_NAME]" at bounding box center [187, 369] width 176 height 27
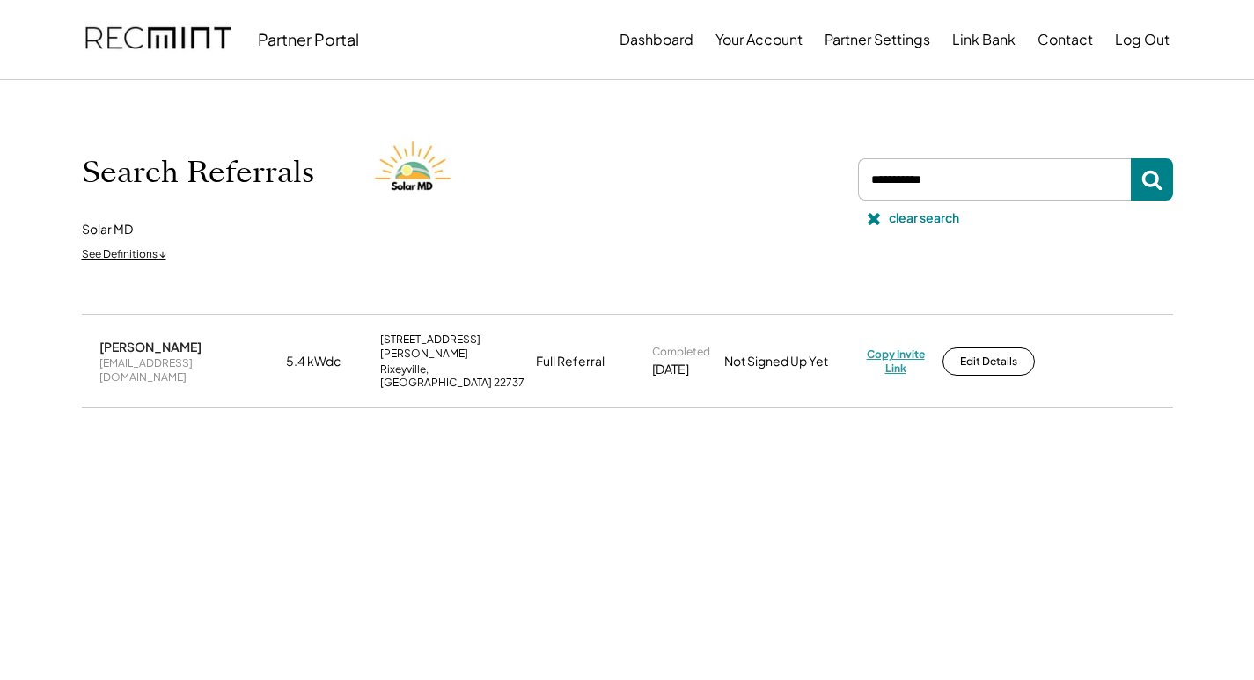
click at [904, 348] on div "Copy Invite Link" at bounding box center [896, 361] width 58 height 27
drag, startPoint x: 1011, startPoint y: 170, endPoint x: 849, endPoint y: 207, distance: 166.1
click at [849, 207] on div "Search Referrals Solar MD See Definitions ↓ clear search" at bounding box center [627, 197] width 1091 height 146
paste input "**********"
click at [1160, 178] on icon at bounding box center [1151, 179] width 21 height 21
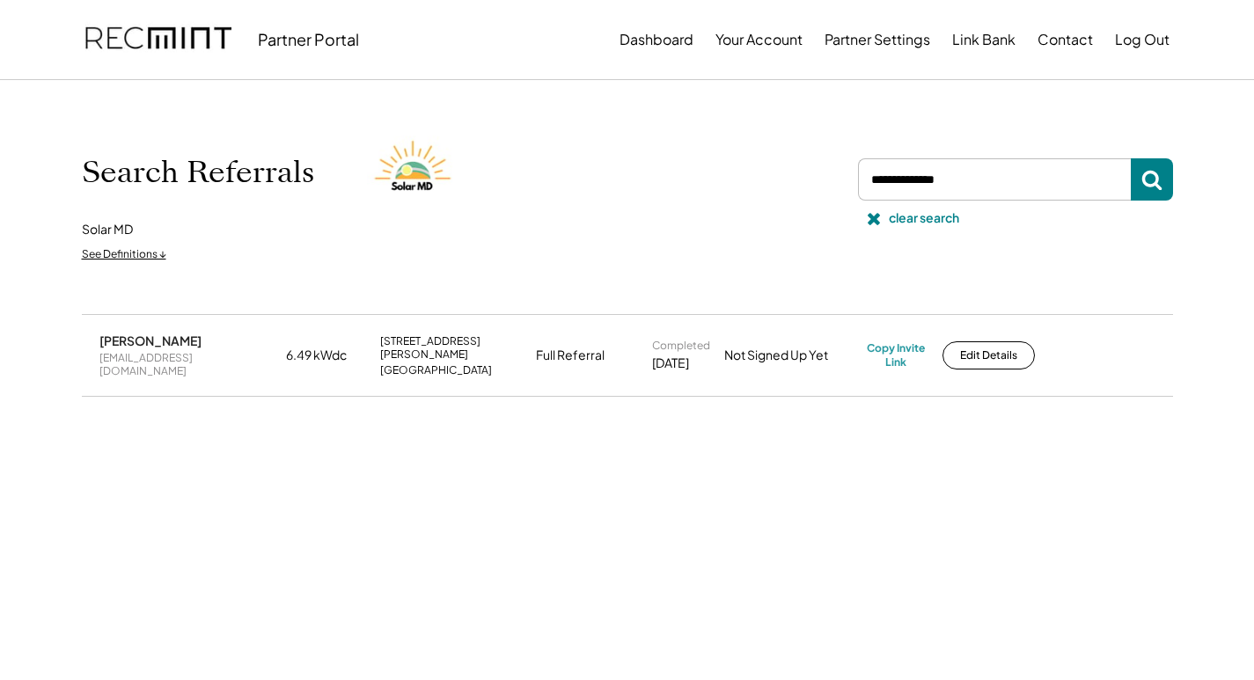
click at [186, 350] on div "[PERSON_NAME] [EMAIL_ADDRESS][DOMAIN_NAME]" at bounding box center [187, 355] width 176 height 45
click at [189, 355] on div "[EMAIL_ADDRESS][DOMAIN_NAME]" at bounding box center [187, 364] width 176 height 27
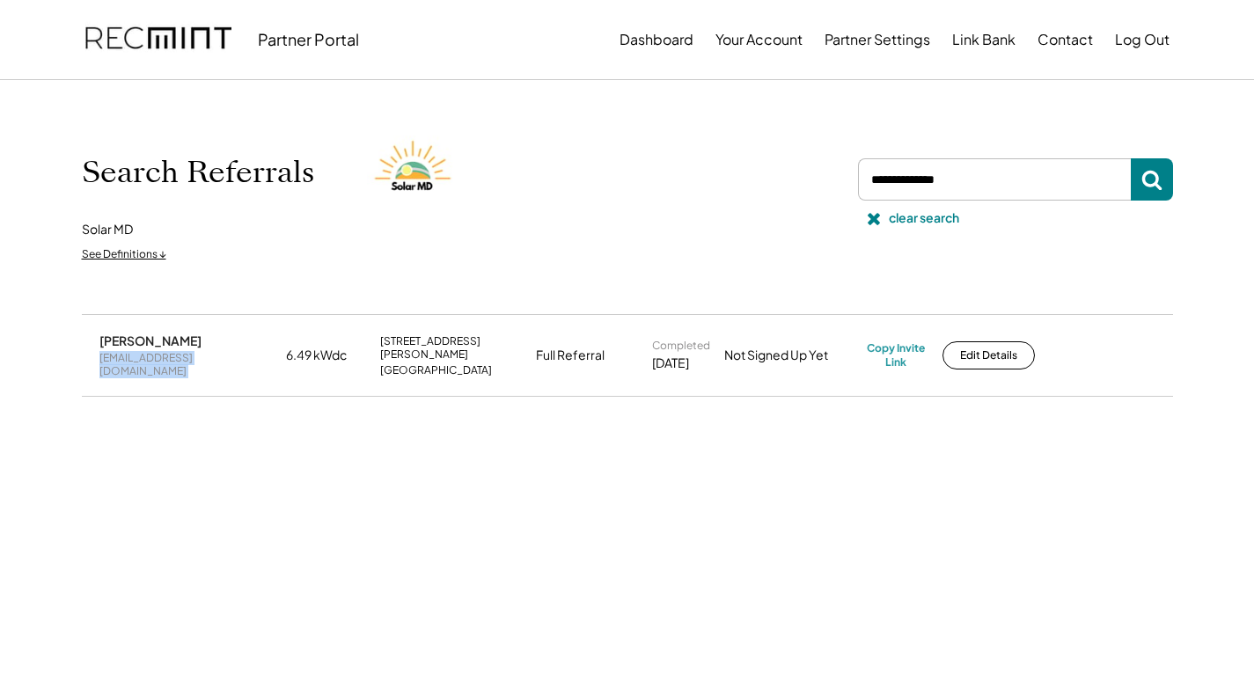
copy div "[EMAIL_ADDRESS][DOMAIN_NAME]"
click at [907, 342] on div "Copy Invite Link" at bounding box center [896, 354] width 58 height 27
drag, startPoint x: 973, startPoint y: 172, endPoint x: 827, endPoint y: 175, distance: 146.1
click at [827, 175] on div "Search Referrals Solar MD See Definitions ↓ clear search" at bounding box center [627, 197] width 1091 height 146
paste input "**********"
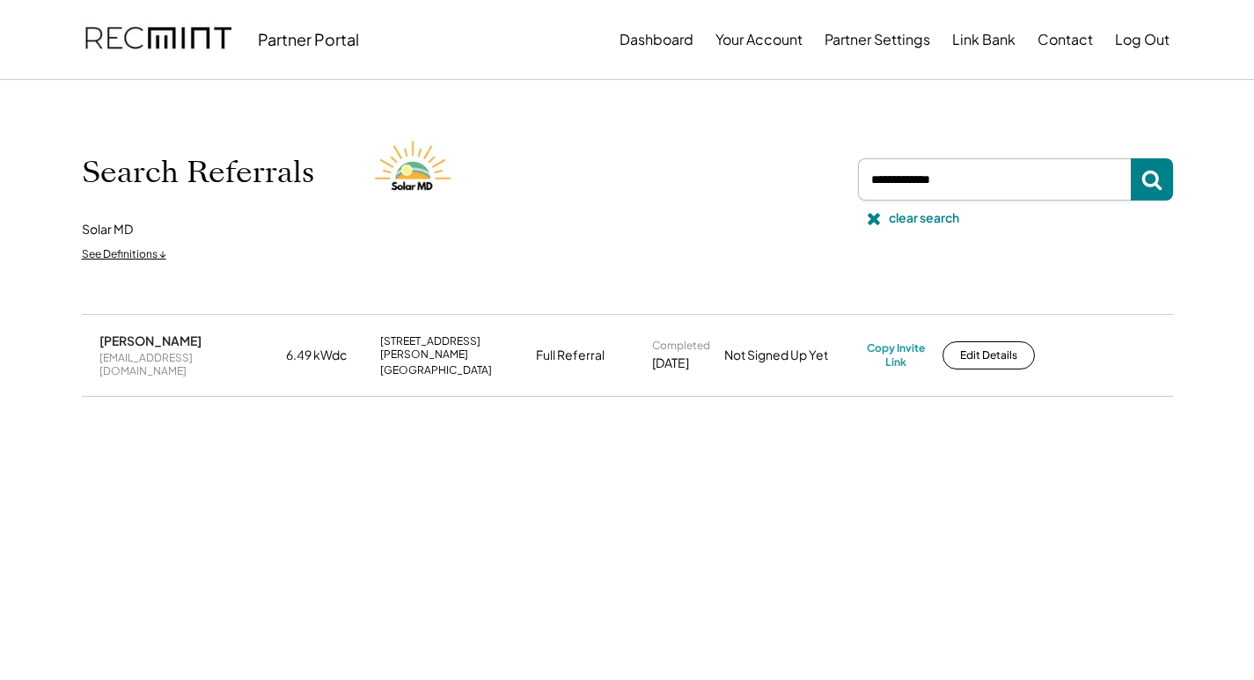
click at [1177, 170] on div "Search Referrals Solar MD See Definitions ↓ clear search" at bounding box center [627, 197] width 1126 height 234
click at [1162, 172] on icon at bounding box center [1151, 179] width 21 height 21
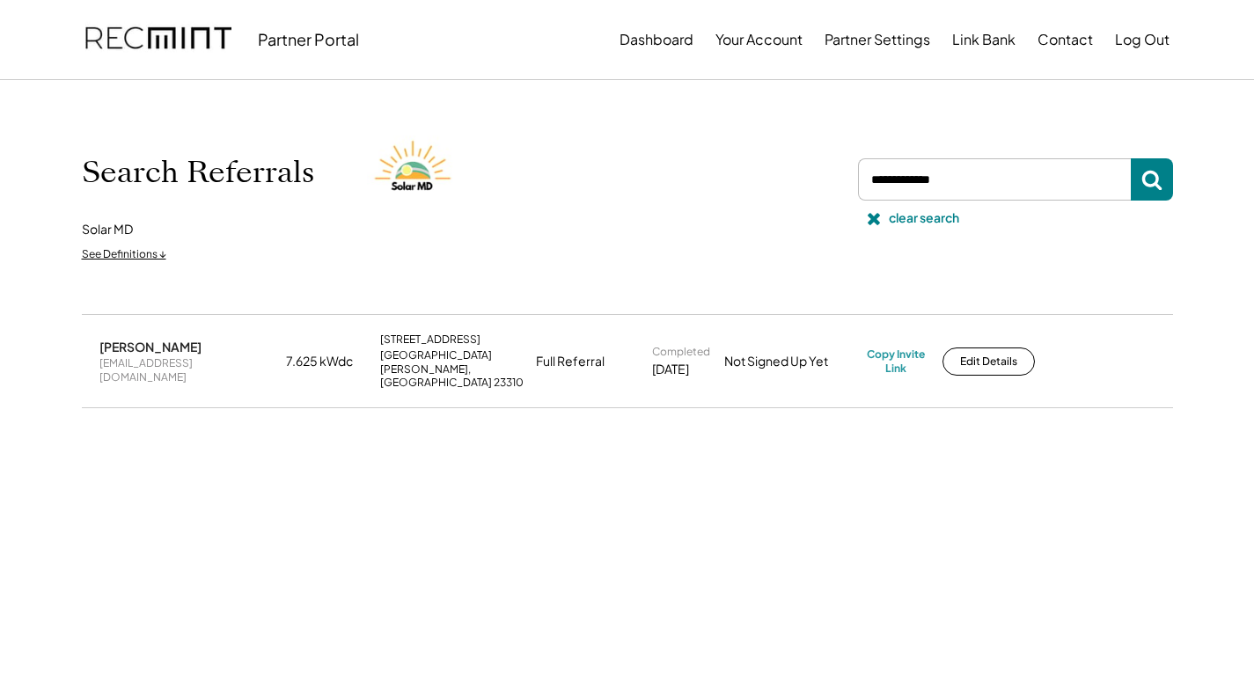
click at [162, 358] on div "[EMAIL_ADDRESS][DOMAIN_NAME]" at bounding box center [187, 369] width 176 height 27
copy div "[EMAIL_ADDRESS][DOMAIN_NAME]"
click at [176, 363] on div "[EMAIL_ADDRESS][DOMAIN_NAME]" at bounding box center [187, 369] width 176 height 27
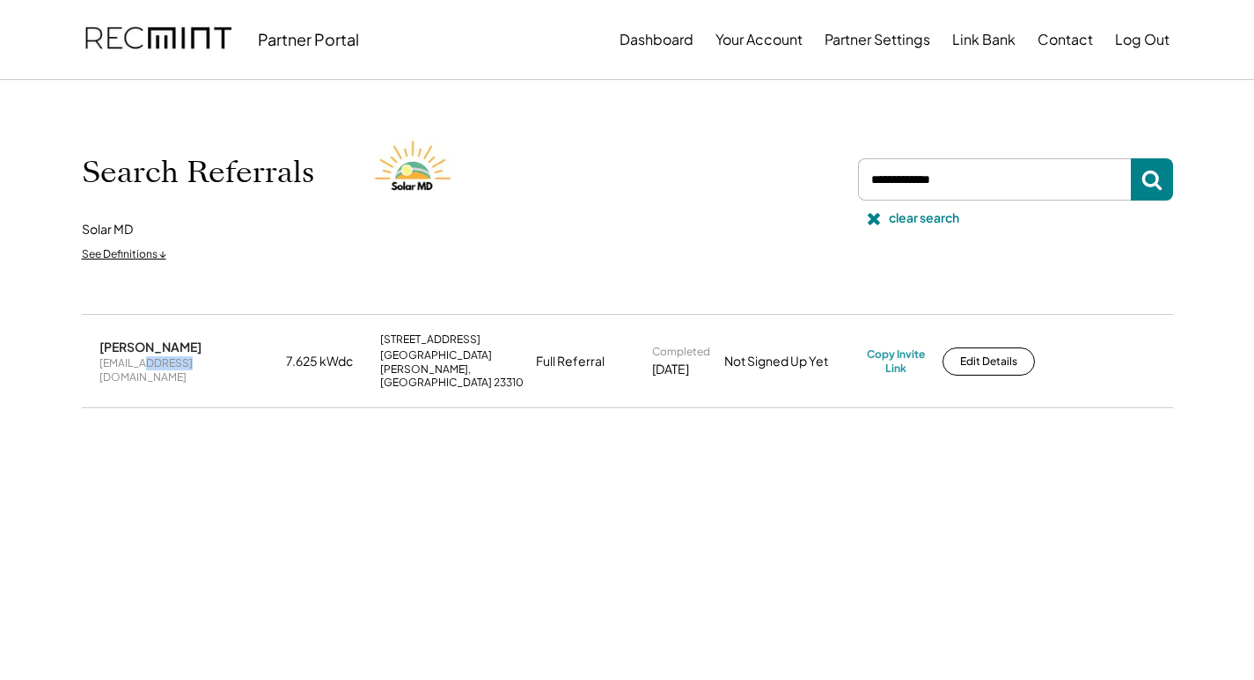
click at [176, 363] on div "[EMAIL_ADDRESS][DOMAIN_NAME]" at bounding box center [187, 369] width 176 height 27
click at [175, 363] on div "[EMAIL_ADDRESS][DOMAIN_NAME]" at bounding box center [187, 369] width 176 height 27
drag, startPoint x: 898, startPoint y: 181, endPoint x: 848, endPoint y: 180, distance: 50.2
click at [850, 180] on div "Search Referrals Solar MD See Definitions ↓ clear search" at bounding box center [627, 197] width 1091 height 146
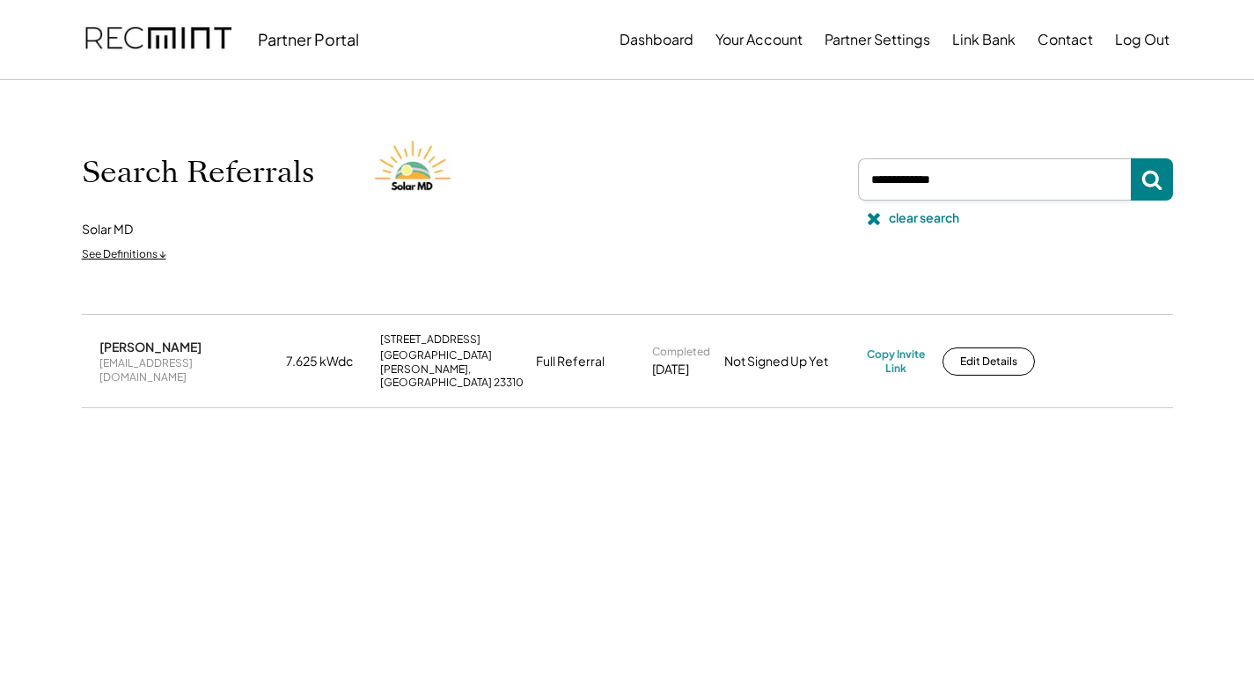
paste input "**********"
click at [1144, 184] on use at bounding box center [1151, 181] width 20 height 20
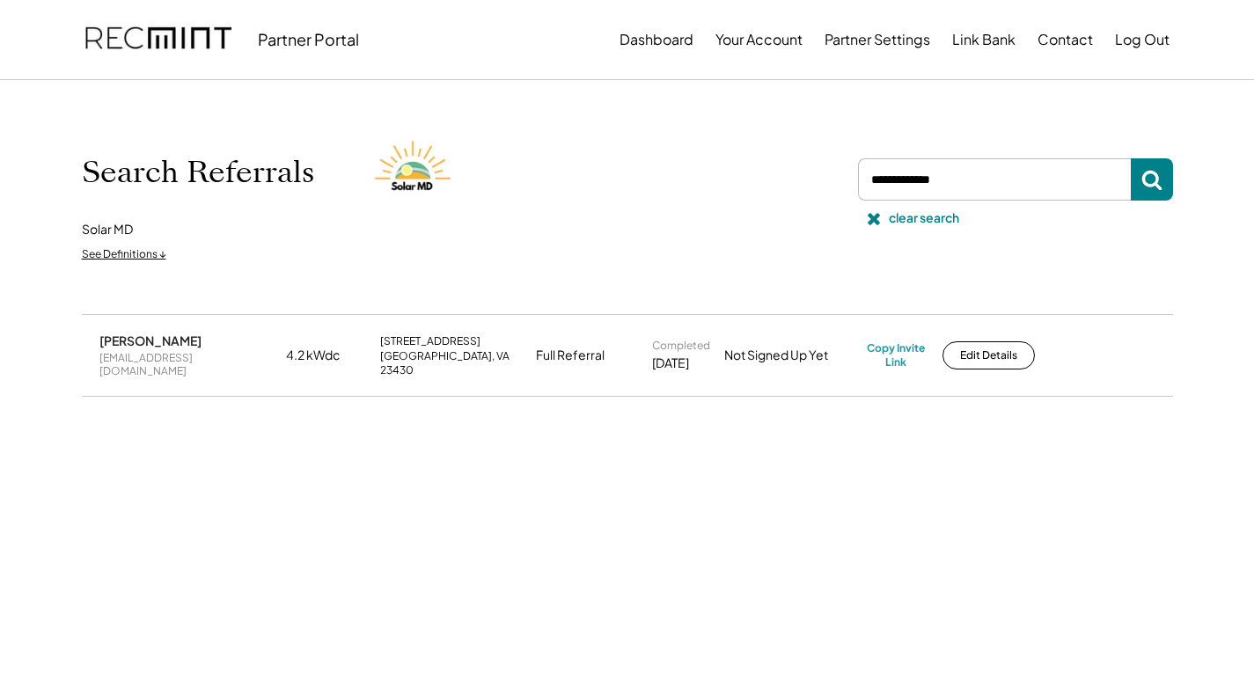
click at [173, 362] on div "[EMAIL_ADDRESS][DOMAIN_NAME]" at bounding box center [187, 364] width 176 height 27
copy div "[EMAIL_ADDRESS][DOMAIN_NAME]"
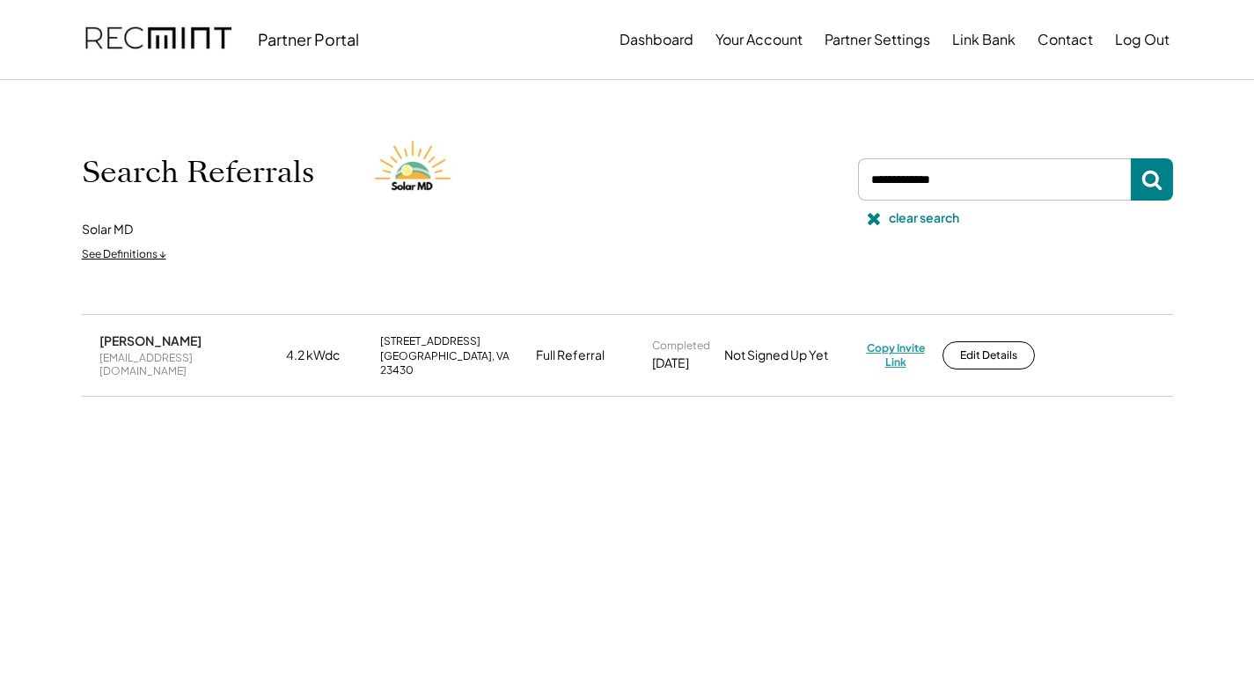
click at [913, 351] on div "Copy Invite Link" at bounding box center [896, 354] width 58 height 27
drag, startPoint x: 985, startPoint y: 179, endPoint x: 815, endPoint y: 179, distance: 169.8
click at [807, 179] on div "Search Referrals Solar MD See Definitions ↓ clear search" at bounding box center [627, 197] width 1091 height 146
paste input "**********"
click at [1165, 180] on button at bounding box center [1152, 179] width 42 height 42
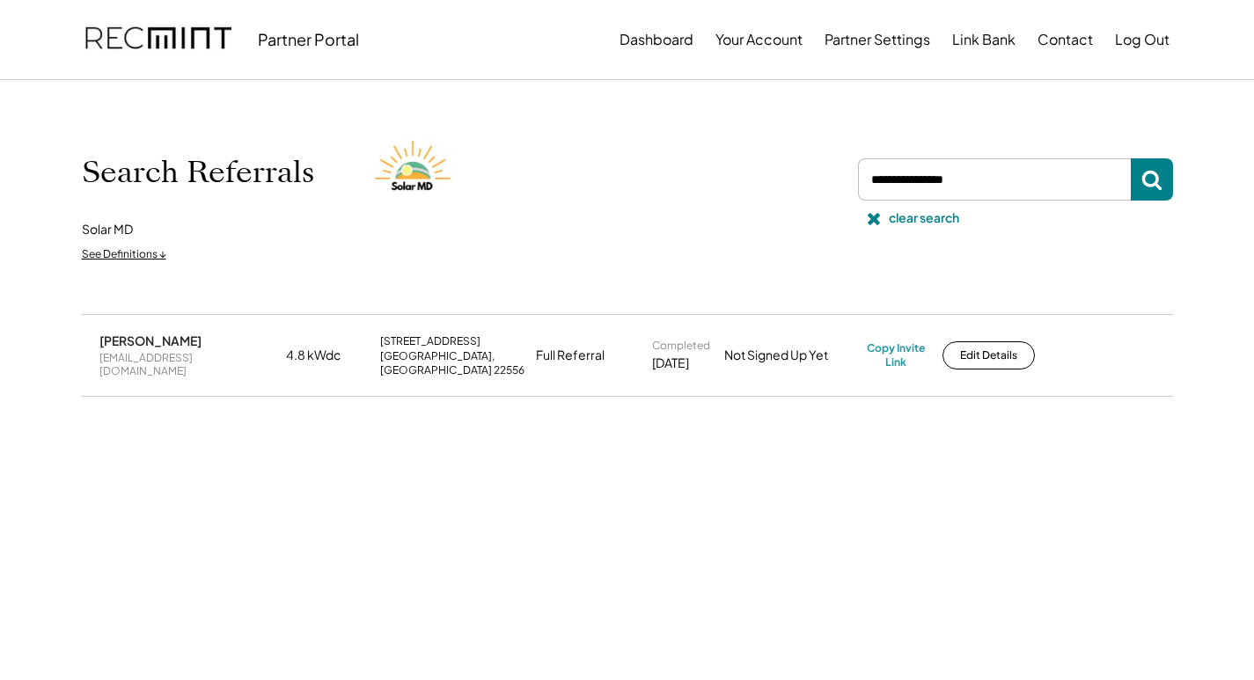
click at [167, 357] on div "[EMAIL_ADDRESS][DOMAIN_NAME]" at bounding box center [187, 364] width 176 height 27
copy div "[EMAIL_ADDRESS][DOMAIN_NAME]"
drag, startPoint x: 907, startPoint y: 352, endPoint x: 861, endPoint y: 338, distance: 48.7
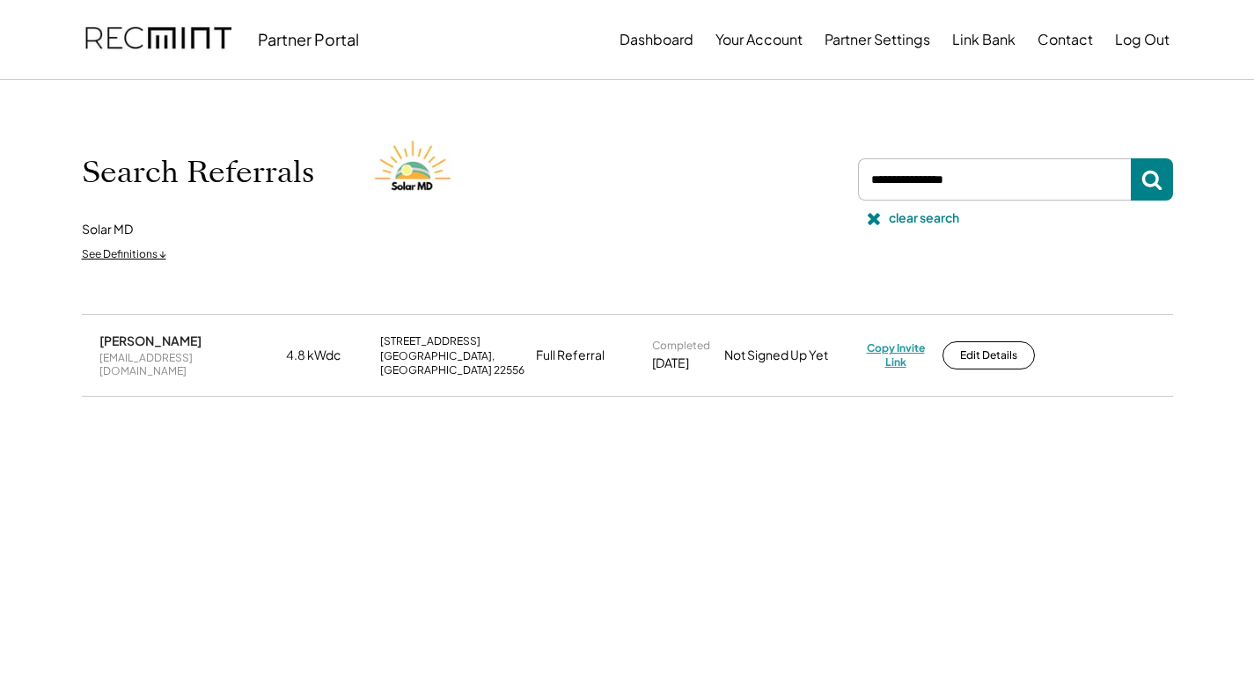
click at [905, 351] on div "Copy Invite Link" at bounding box center [896, 354] width 58 height 27
drag, startPoint x: 984, startPoint y: 179, endPoint x: 840, endPoint y: 180, distance: 144.3
click at [840, 180] on div "Search Referrals Solar MD See Definitions ↓ clear search" at bounding box center [627, 197] width 1091 height 146
paste input "**********"
click at [1162, 175] on button at bounding box center [1152, 179] width 42 height 42
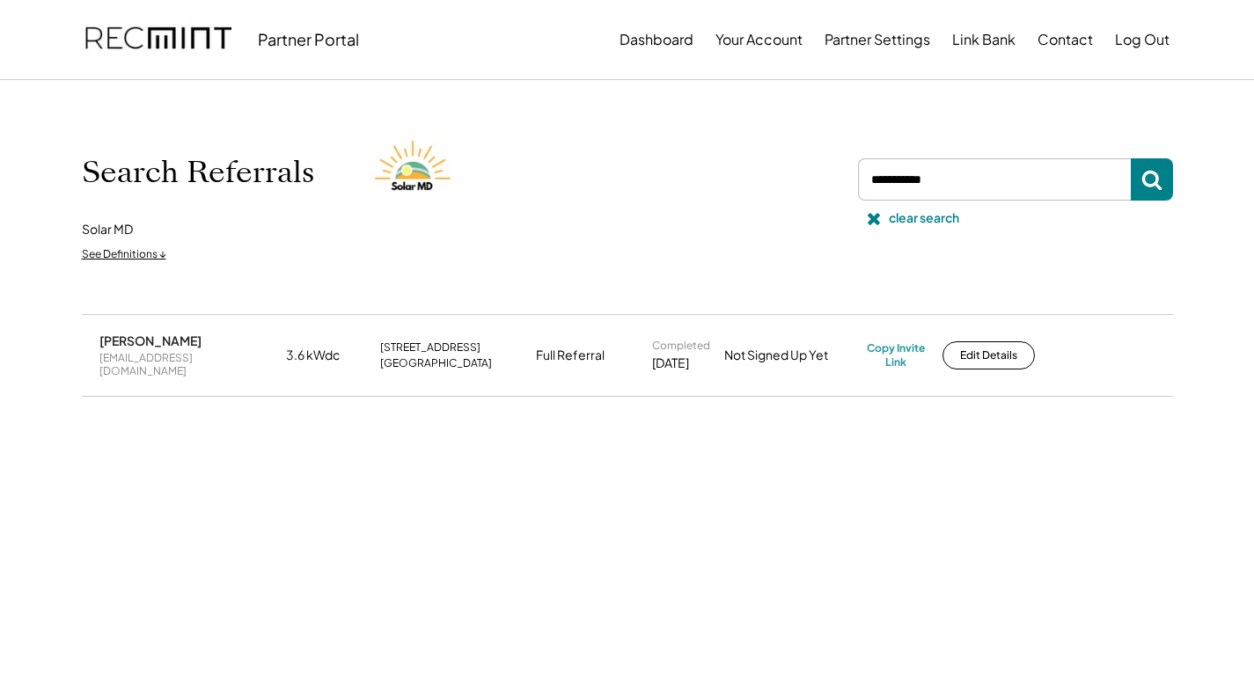
click at [154, 361] on div "[EMAIL_ADDRESS][DOMAIN_NAME]" at bounding box center [187, 364] width 176 height 27
click at [150, 358] on div "[EMAIL_ADDRESS][DOMAIN_NAME]" at bounding box center [187, 364] width 176 height 27
click at [151, 358] on div "[EMAIL_ADDRESS][DOMAIN_NAME]" at bounding box center [187, 364] width 176 height 27
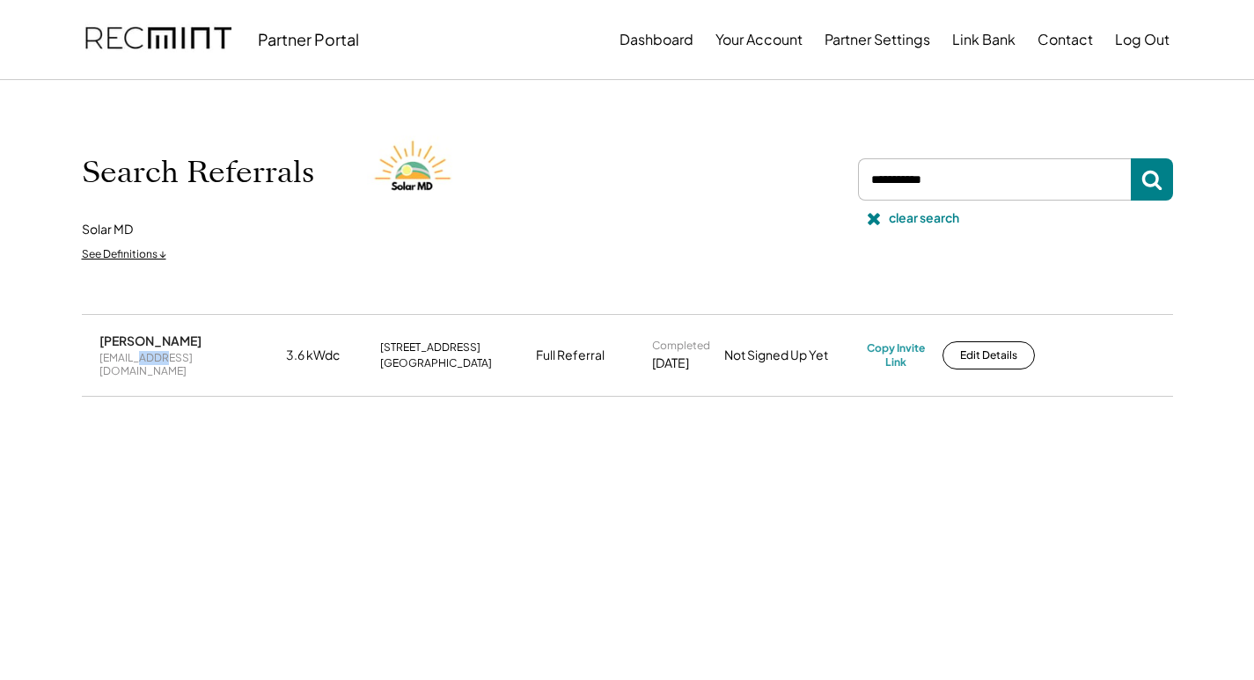
click at [151, 358] on div "[EMAIL_ADDRESS][DOMAIN_NAME]" at bounding box center [187, 364] width 176 height 27
copy div "[EMAIL_ADDRESS][DOMAIN_NAME]"
click at [893, 341] on div "Copy Invite Link" at bounding box center [896, 354] width 58 height 27
click at [906, 350] on div "Copy Invite Link" at bounding box center [896, 354] width 58 height 27
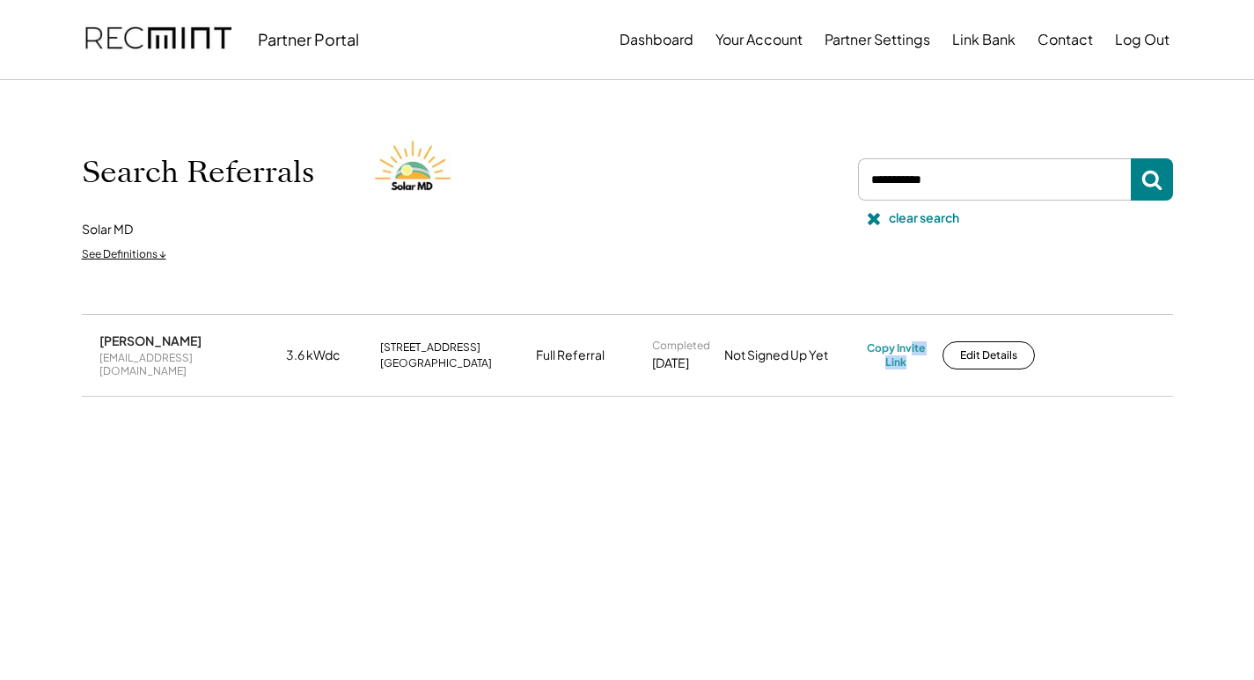
click at [857, 488] on div "[PERSON_NAME] [EMAIL_ADDRESS][DOMAIN_NAME] 3.6 kWdc [STREET_ADDRESS] Full Refer…" at bounding box center [627, 534] width 1126 height 440
click at [788, 217] on div "Search Referrals Solar MD See Definitions ↓ clear search" at bounding box center [627, 197] width 1091 height 146
click at [790, 214] on div "Search Referrals Solar MD See Definitions ↓ clear search" at bounding box center [627, 197] width 1091 height 146
click at [891, 348] on div "Copy Invite Link" at bounding box center [896, 354] width 58 height 27
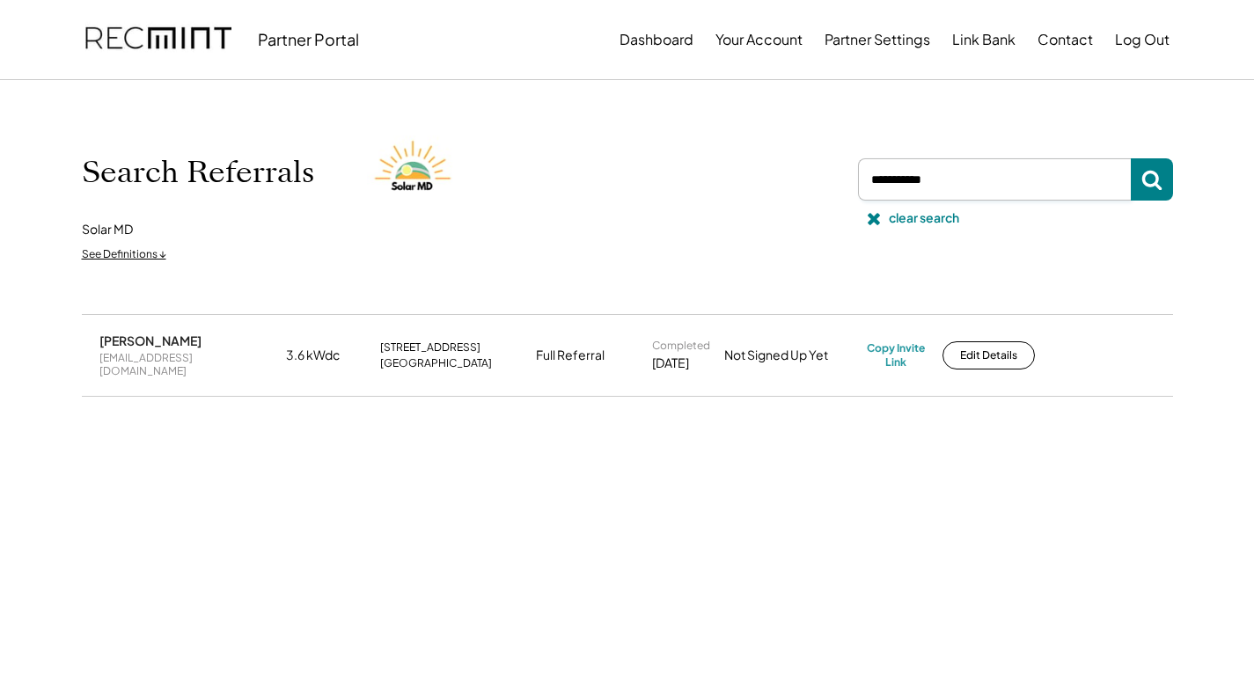
drag, startPoint x: 935, startPoint y: 185, endPoint x: 813, endPoint y: 183, distance: 121.5
click at [813, 183] on div "Search Referrals Solar MD See Definitions ↓ clear search" at bounding box center [627, 197] width 1091 height 146
paste input "**********"
click at [1141, 177] on icon at bounding box center [1151, 179] width 21 height 21
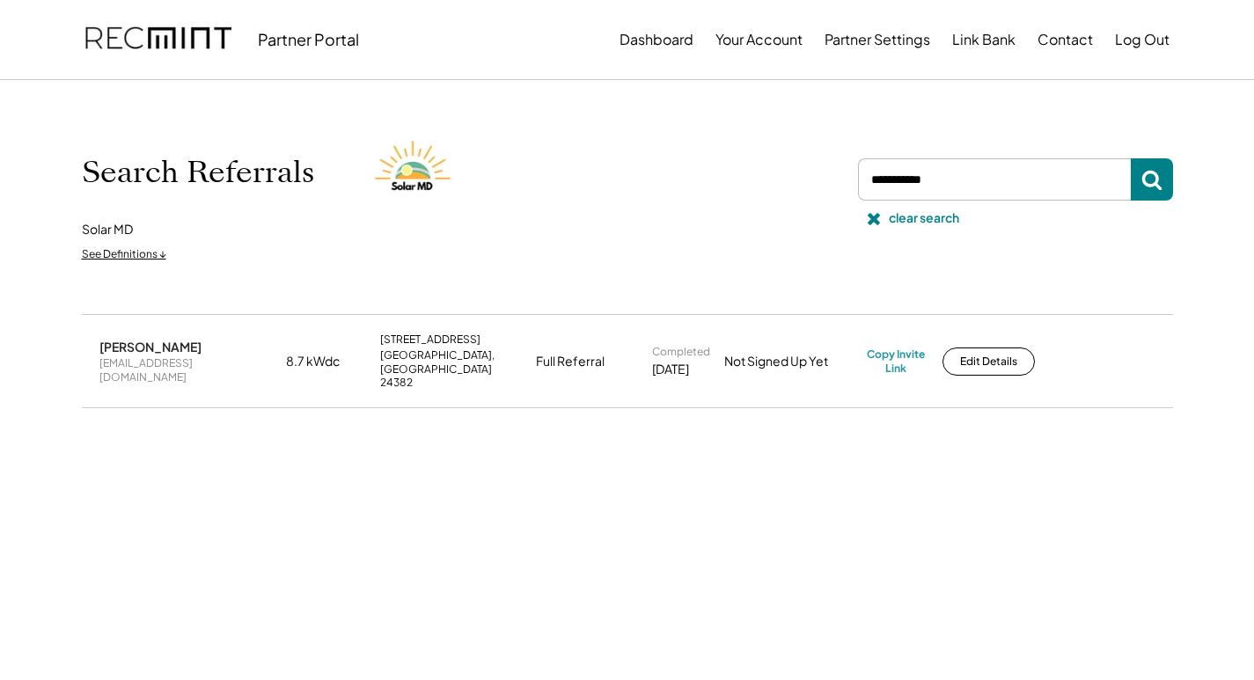
click at [177, 362] on div "[EMAIL_ADDRESS][DOMAIN_NAME]" at bounding box center [187, 369] width 176 height 27
click at [180, 362] on div "[EMAIL_ADDRESS][DOMAIN_NAME]" at bounding box center [187, 369] width 176 height 27
click at [180, 361] on div "[EMAIL_ADDRESS][DOMAIN_NAME]" at bounding box center [187, 369] width 176 height 27
click at [180, 360] on div "[EMAIL_ADDRESS][DOMAIN_NAME]" at bounding box center [187, 369] width 176 height 27
copy div "[EMAIL_ADDRESS][DOMAIN_NAME]"
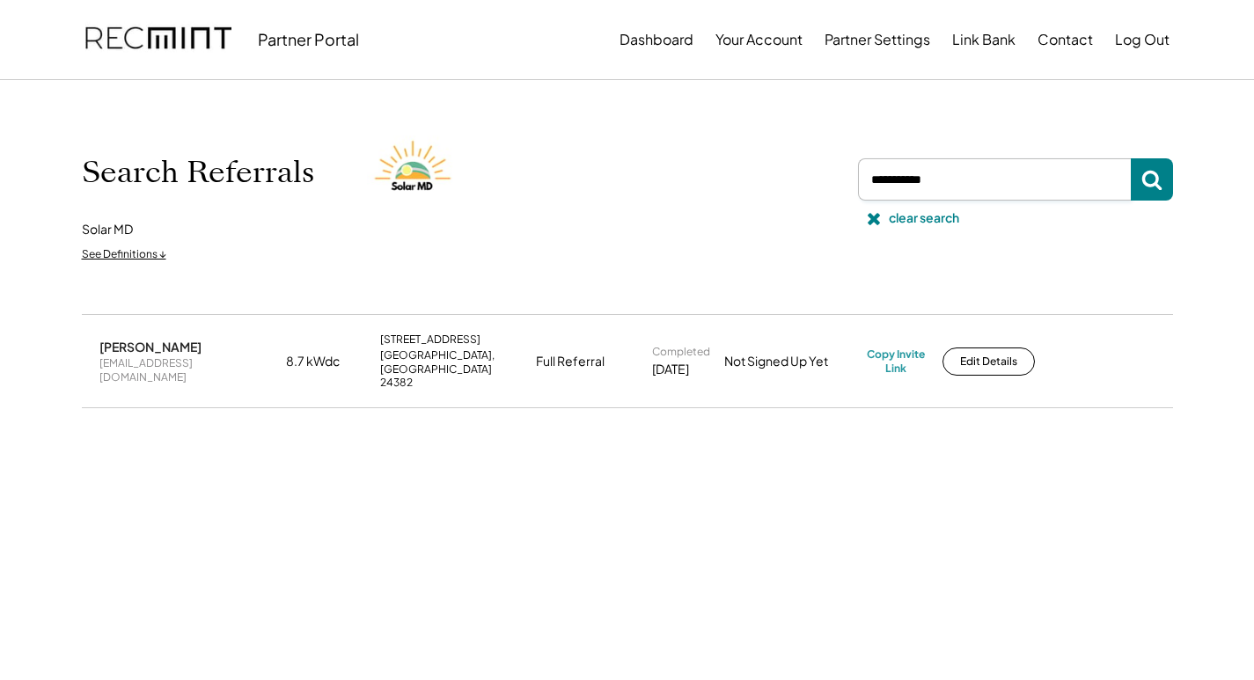
drag, startPoint x: 1010, startPoint y: 185, endPoint x: 803, endPoint y: 173, distance: 208.0
click at [783, 173] on div "Search Referrals Solar MD See Definitions ↓ clear search" at bounding box center [627, 197] width 1091 height 146
paste input "**********"
click at [1144, 178] on use at bounding box center [1151, 181] width 20 height 20
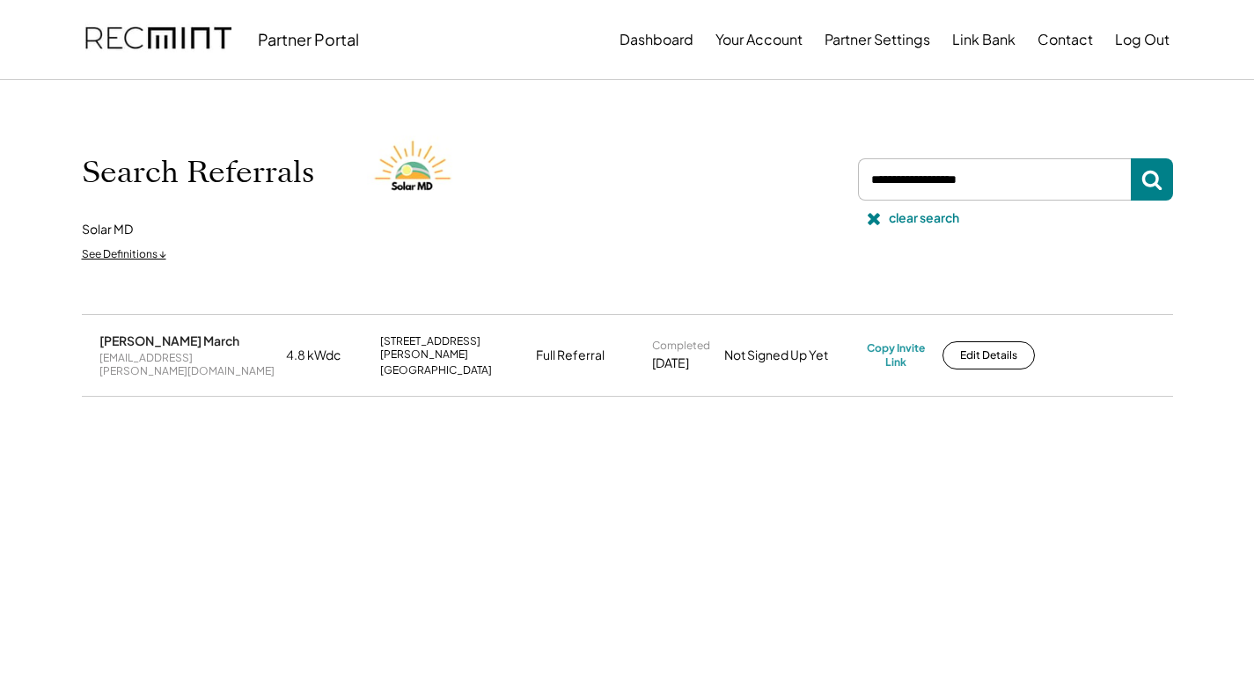
click at [194, 356] on div "[EMAIL_ADDRESS][PERSON_NAME][DOMAIN_NAME]" at bounding box center [187, 364] width 176 height 27
copy div "[EMAIL_ADDRESS][PERSON_NAME][DOMAIN_NAME]"
drag, startPoint x: 903, startPoint y: 328, endPoint x: 903, endPoint y: 341, distance: 12.3
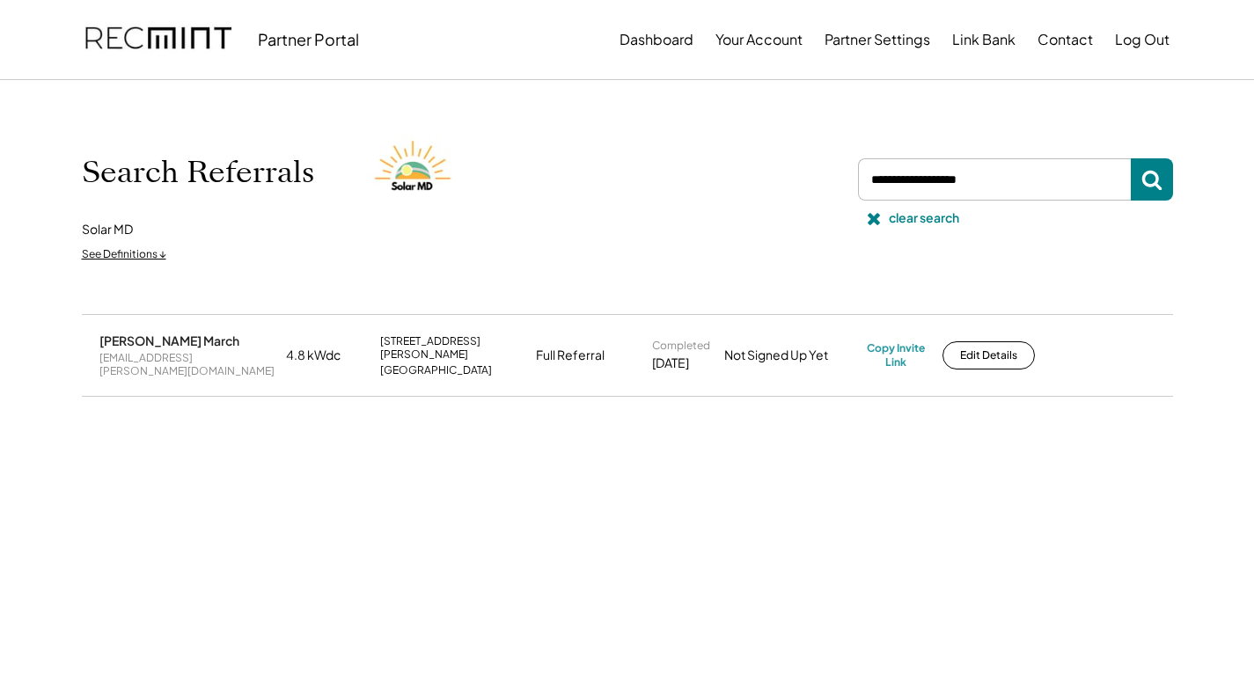
click at [903, 335] on div "[PERSON_NAME] March [EMAIL_ADDRESS][PERSON_NAME][DOMAIN_NAME] 4.8 kWdc [STREET_…" at bounding box center [627, 355] width 1091 height 80
click at [871, 425] on div "[PERSON_NAME] March [EMAIL_ADDRESS][PERSON_NAME][DOMAIN_NAME] 4.8 kWdc [STREET_…" at bounding box center [627, 399] width 1091 height 170
click at [897, 348] on div "Copy Invite Link" at bounding box center [896, 354] width 58 height 27
drag, startPoint x: 995, startPoint y: 178, endPoint x: 876, endPoint y: 177, distance: 119.7
click at [876, 177] on input "input" at bounding box center [994, 179] width 273 height 42
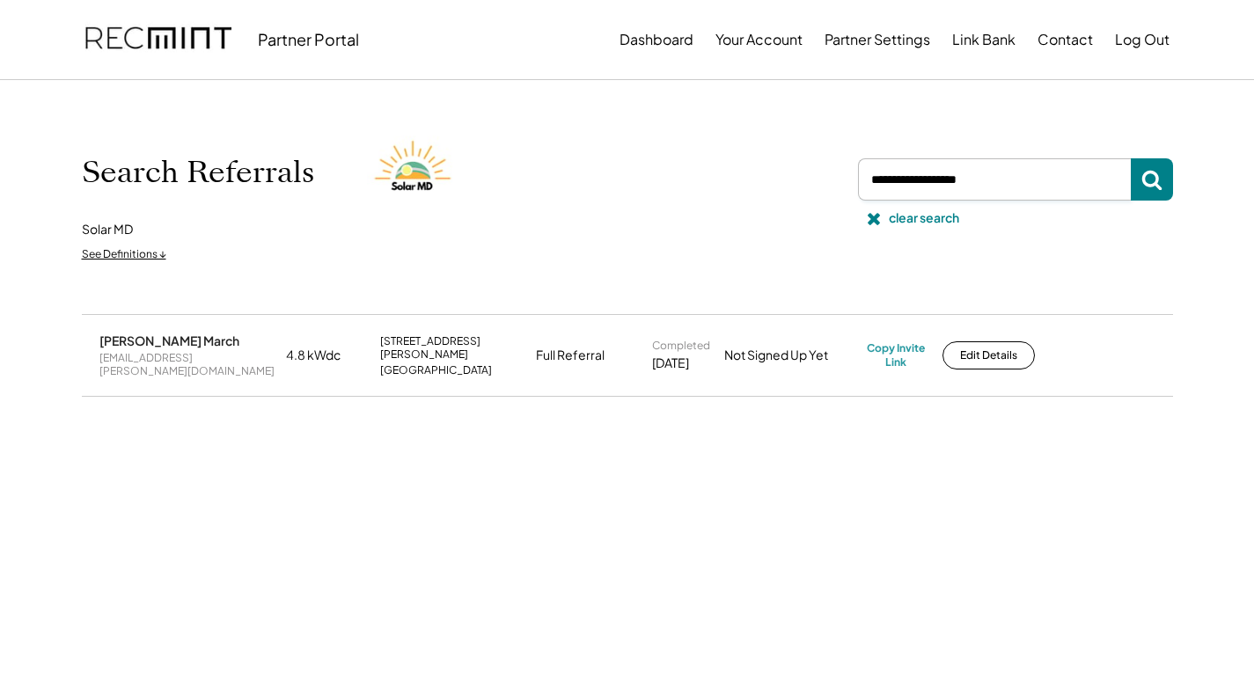
paste input "**********"
click at [1166, 179] on button at bounding box center [1152, 179] width 42 height 42
click at [136, 363] on div "[EMAIL_ADDRESS][PERSON_NAME][DOMAIN_NAME]" at bounding box center [187, 364] width 176 height 27
click at [135, 362] on div "[EMAIL_ADDRESS][PERSON_NAME][DOMAIN_NAME]" at bounding box center [187, 364] width 176 height 27
click at [134, 362] on div "[EMAIL_ADDRESS][PERSON_NAME][DOMAIN_NAME]" at bounding box center [187, 364] width 176 height 27
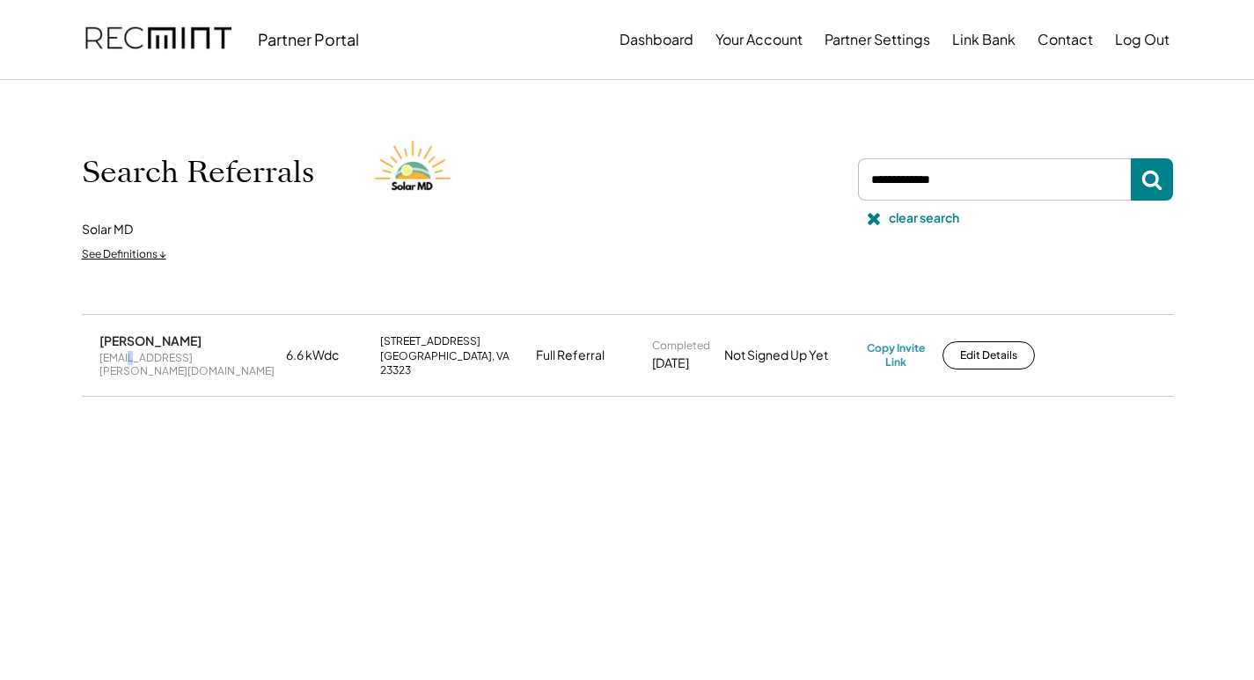
click at [134, 362] on div "[EMAIL_ADDRESS][PERSON_NAME][DOMAIN_NAME]" at bounding box center [187, 364] width 176 height 27
click at [132, 362] on div "[EMAIL_ADDRESS][PERSON_NAME][DOMAIN_NAME]" at bounding box center [187, 364] width 176 height 27
click at [130, 361] on div "[EMAIL_ADDRESS][PERSON_NAME][DOMAIN_NAME]" at bounding box center [187, 364] width 176 height 27
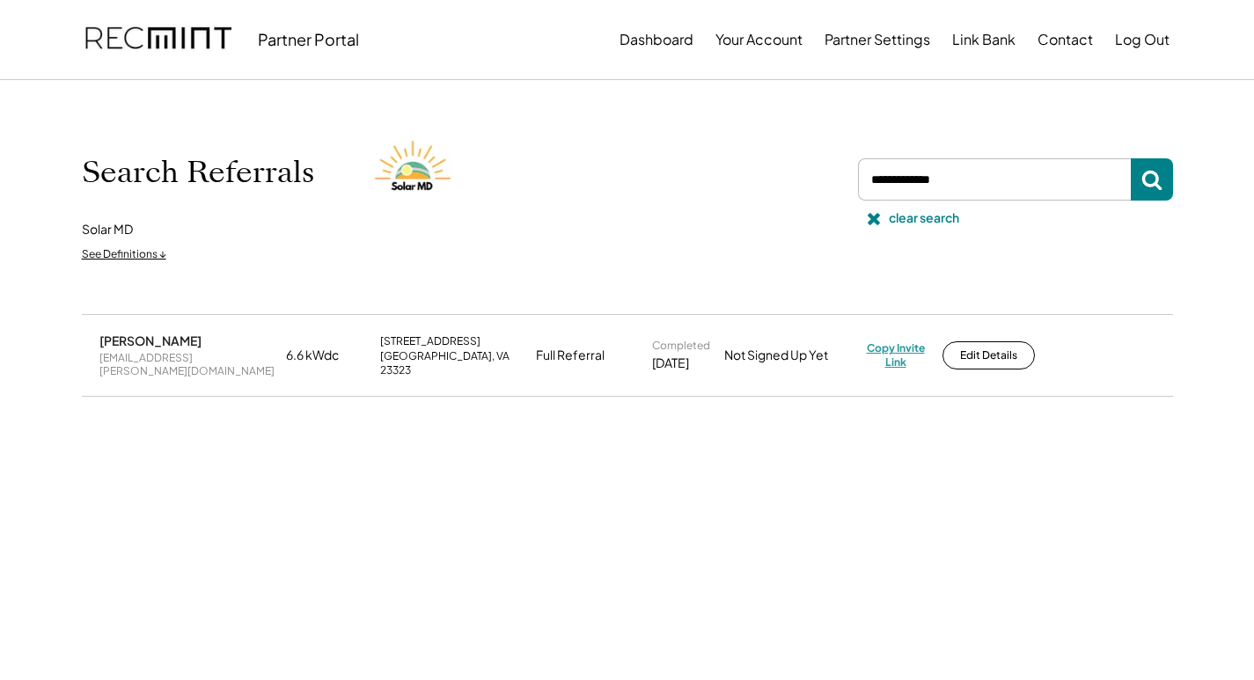
click at [885, 353] on div "Copy Invite Link" at bounding box center [896, 354] width 58 height 27
drag, startPoint x: 990, startPoint y: 172, endPoint x: 886, endPoint y: 171, distance: 103.8
click at [886, 171] on input "input" at bounding box center [994, 179] width 273 height 42
click at [998, 180] on input "input" at bounding box center [994, 179] width 273 height 42
drag, startPoint x: 979, startPoint y: 179, endPoint x: 858, endPoint y: 179, distance: 120.6
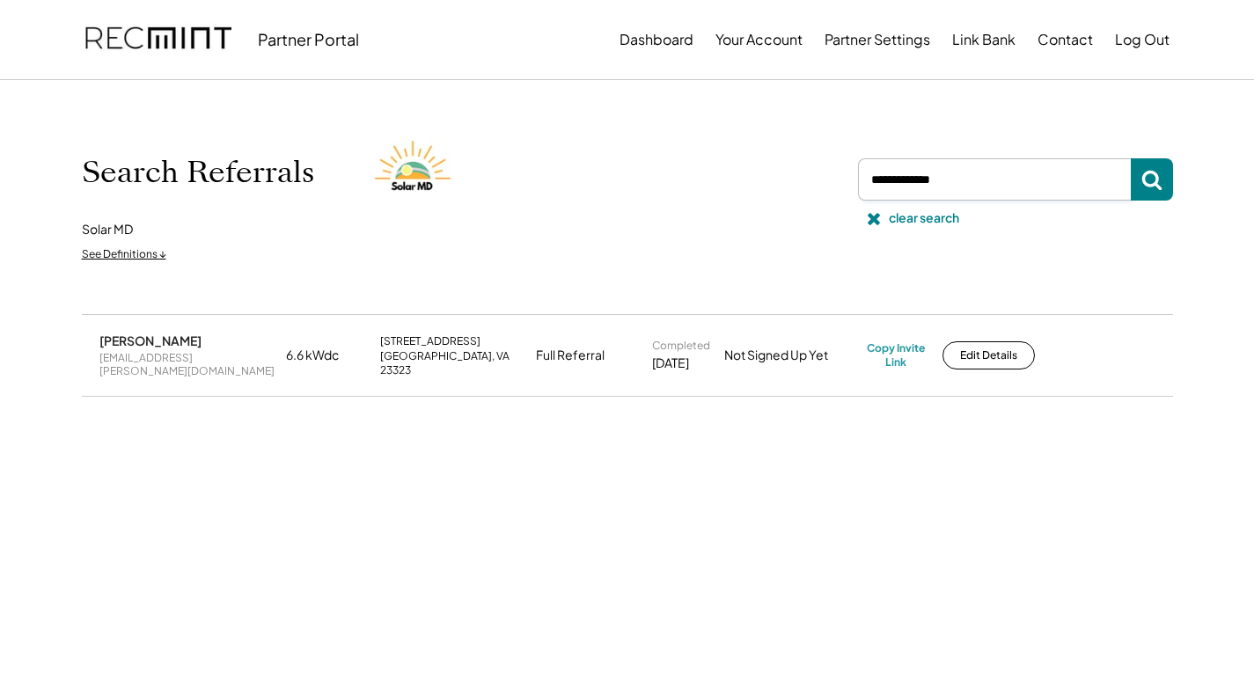
click at [859, 179] on input "input" at bounding box center [994, 179] width 273 height 42
paste input "**********"
click at [1145, 173] on use at bounding box center [1151, 181] width 20 height 20
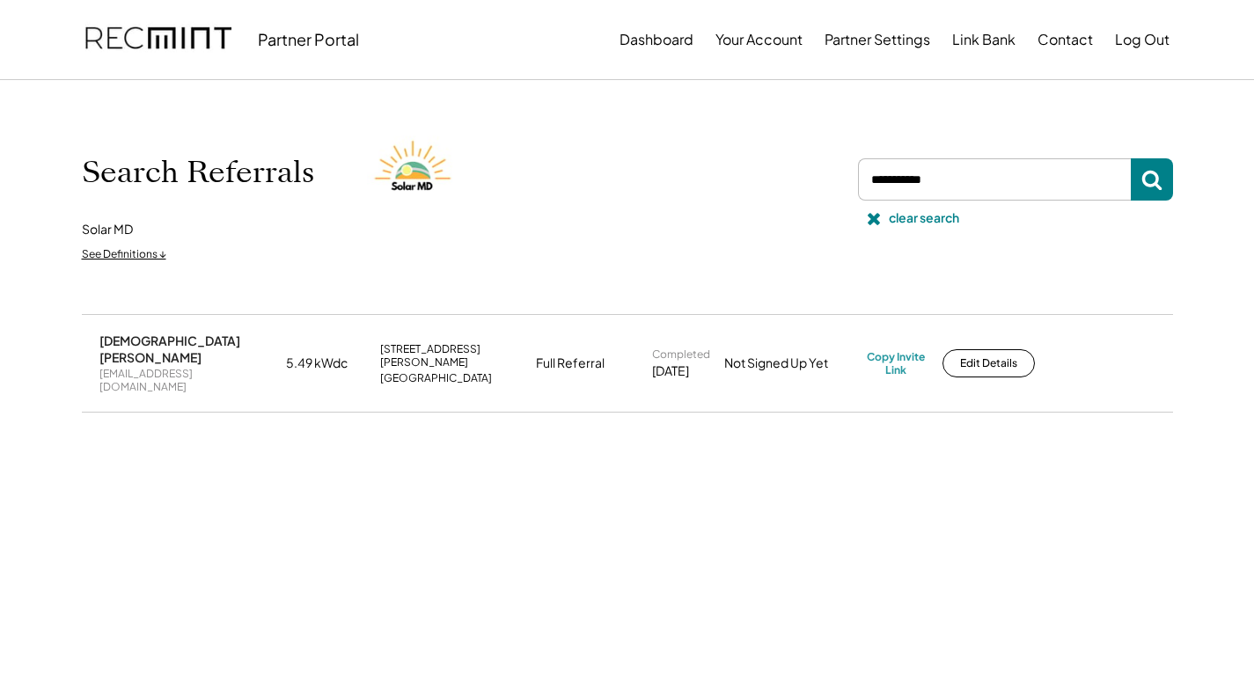
click at [217, 367] on div "[EMAIL_ADDRESS][DOMAIN_NAME]" at bounding box center [187, 380] width 176 height 27
copy div "[EMAIL_ADDRESS][DOMAIN_NAME]"
click at [900, 350] on div "Copy Invite Link" at bounding box center [896, 363] width 58 height 27
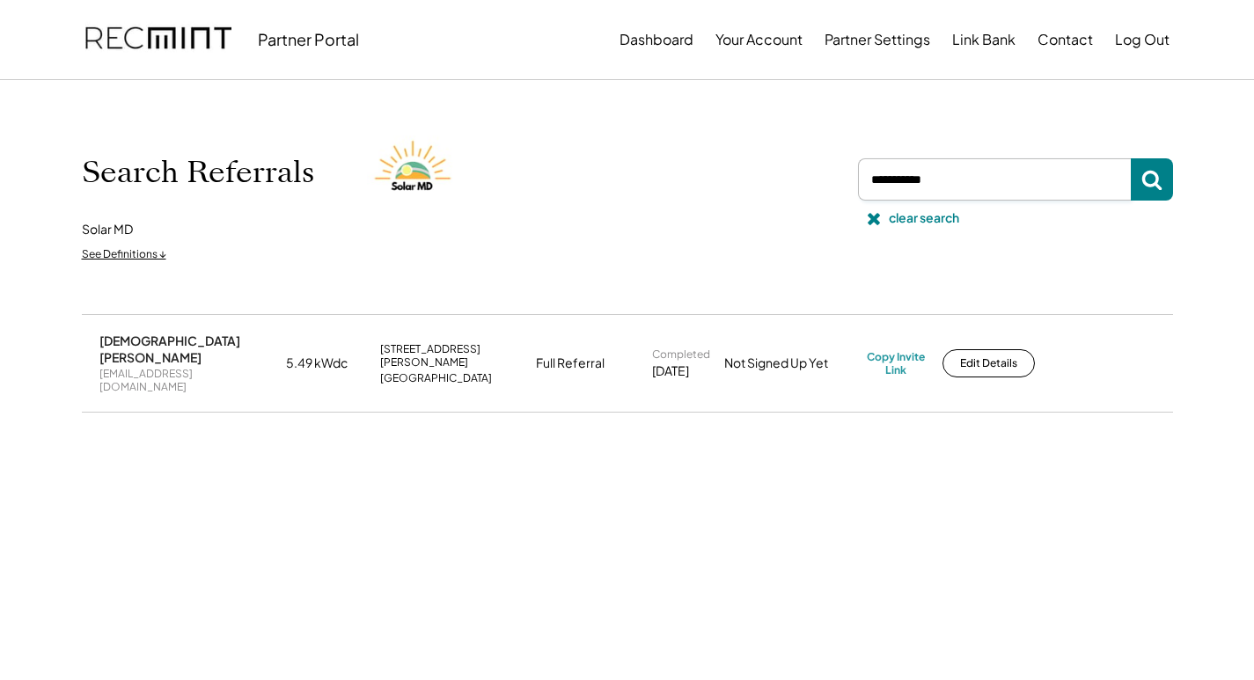
drag, startPoint x: 919, startPoint y: 171, endPoint x: 834, endPoint y: 159, distance: 85.3
click at [834, 159] on div "Search Referrals Solar MD See Definitions ↓ clear search" at bounding box center [627, 197] width 1091 height 146
paste input "**********"
click at [1142, 180] on use at bounding box center [1151, 181] width 20 height 20
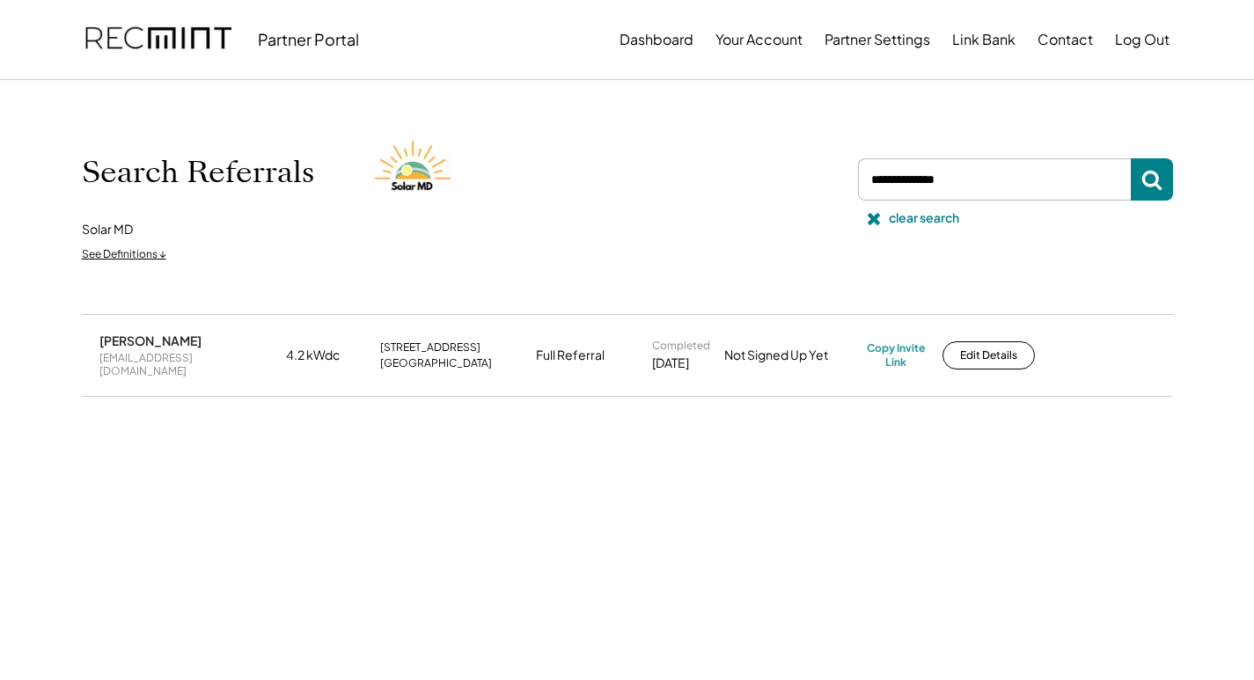
click at [190, 355] on div "[EMAIL_ADDRESS][DOMAIN_NAME]" at bounding box center [187, 364] width 176 height 27
copy div "[EMAIL_ADDRESS][DOMAIN_NAME]"
click at [886, 341] on div "Copy Invite Link" at bounding box center [896, 354] width 58 height 27
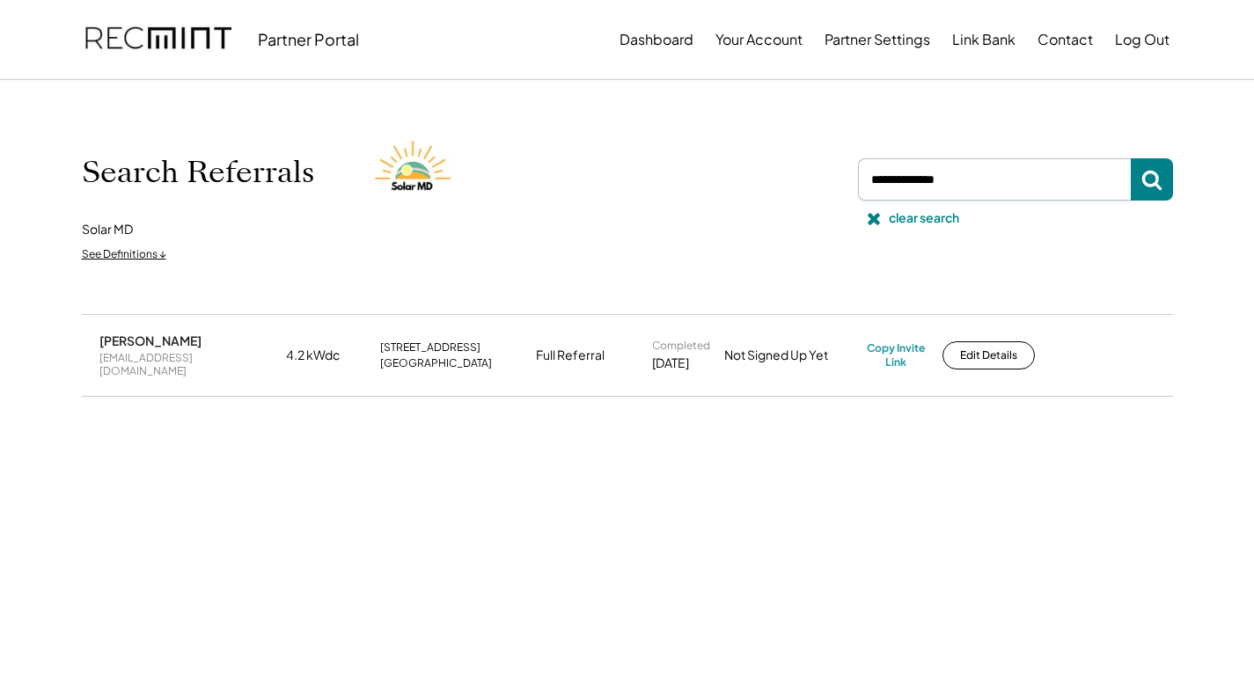
drag, startPoint x: 1000, startPoint y: 187, endPoint x: 823, endPoint y: 181, distance: 177.0
click at [820, 180] on div "Search Referrals Solar MD See Definitions ↓ clear search" at bounding box center [627, 197] width 1091 height 146
paste input "**********"
click at [1162, 165] on button at bounding box center [1152, 179] width 42 height 42
click at [168, 362] on div "[EMAIL_ADDRESS][DOMAIN_NAME]" at bounding box center [187, 364] width 176 height 27
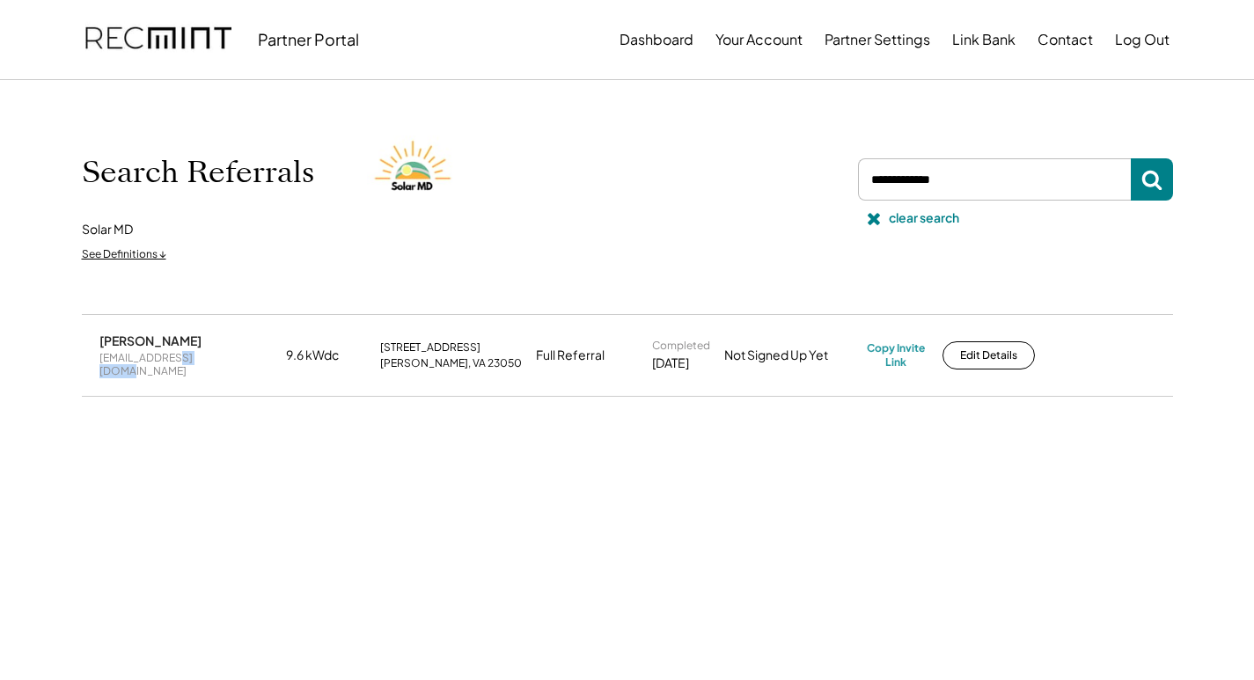
click at [168, 362] on div "[EMAIL_ADDRESS][DOMAIN_NAME]" at bounding box center [187, 364] width 176 height 27
copy div "[EMAIL_ADDRESS][DOMAIN_NAME]"
click at [896, 342] on div "Copy Invite Link" at bounding box center [896, 354] width 58 height 27
drag, startPoint x: 970, startPoint y: 191, endPoint x: 825, endPoint y: 194, distance: 144.4
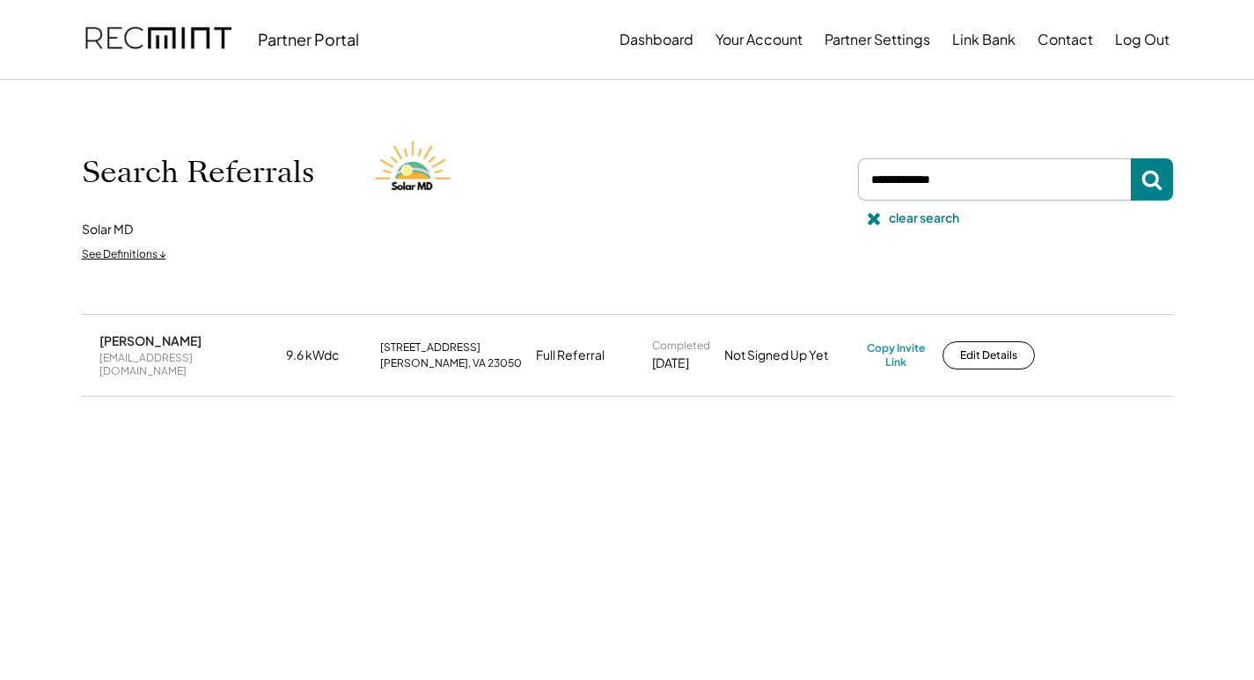
click at [825, 194] on div "Search Referrals Solar MD See Definitions ↓ clear search" at bounding box center [627, 197] width 1091 height 146
paste input "**********"
click at [1160, 167] on button at bounding box center [1152, 179] width 42 height 42
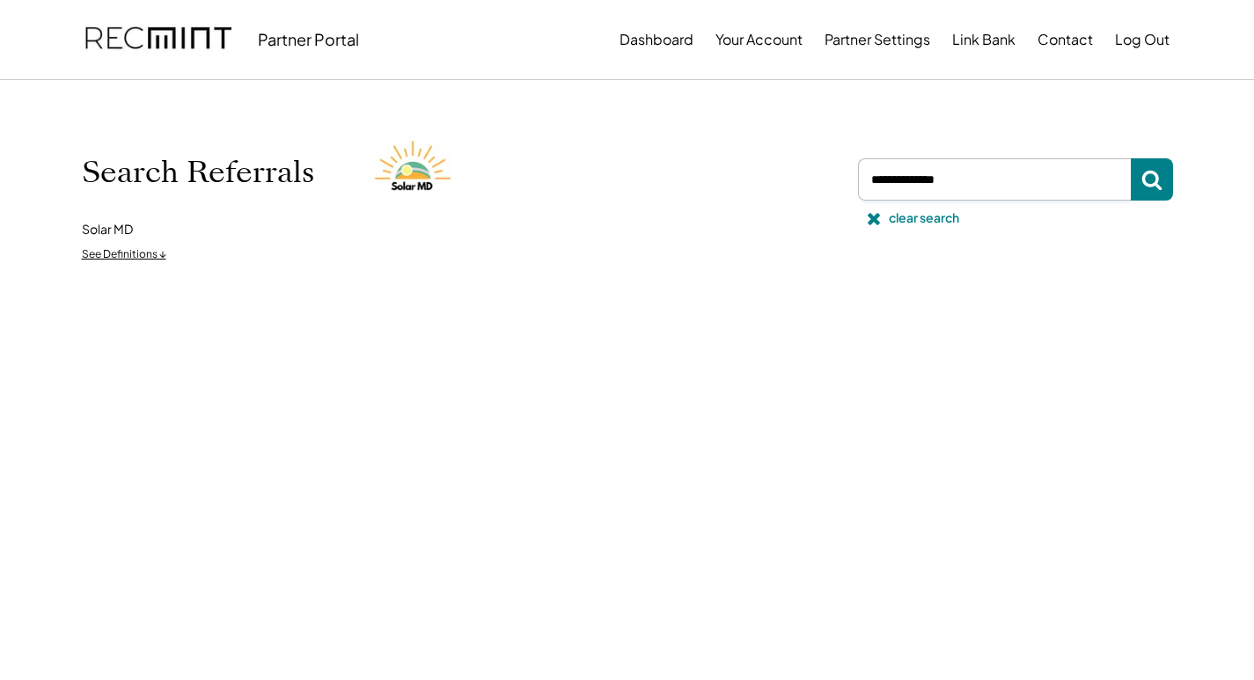
drag, startPoint x: 992, startPoint y: 179, endPoint x: 781, endPoint y: 187, distance: 210.5
click at [781, 187] on div "Search Referrals Solar MD See Definitions ↓ clear search" at bounding box center [627, 197] width 1091 height 146
click at [978, 186] on input "input" at bounding box center [994, 179] width 273 height 42
drag, startPoint x: 979, startPoint y: 185, endPoint x: 874, endPoint y: 186, distance: 104.7
click at [878, 186] on input "input" at bounding box center [994, 179] width 273 height 42
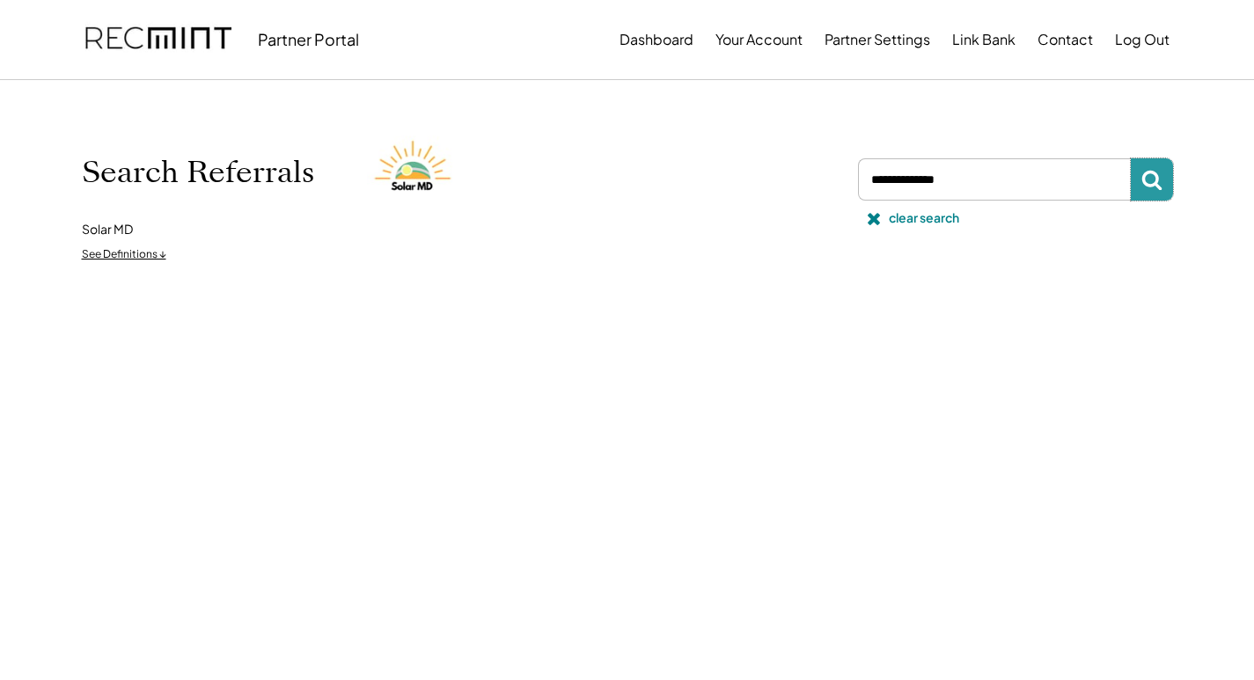
click at [1155, 187] on use at bounding box center [1151, 181] width 20 height 20
click at [1004, 191] on input "input" at bounding box center [994, 179] width 273 height 42
drag, startPoint x: 977, startPoint y: 184, endPoint x: 855, endPoint y: 179, distance: 121.6
click at [863, 181] on input "input" at bounding box center [994, 179] width 273 height 42
paste input "**********"
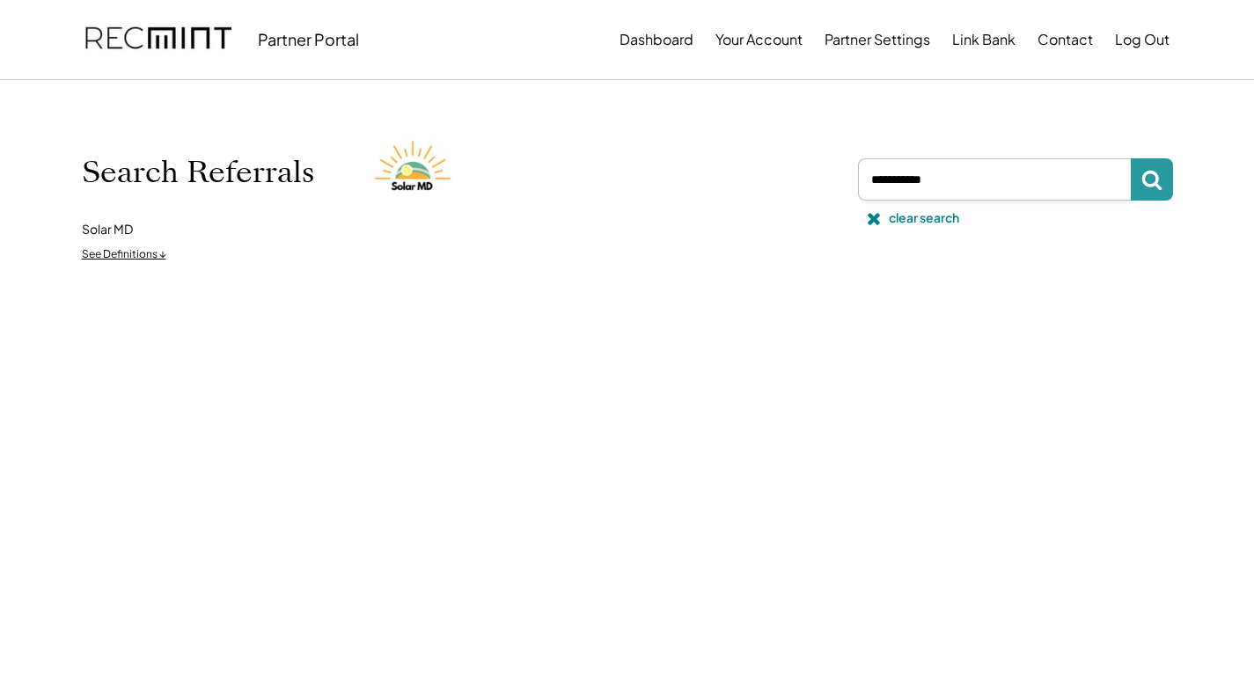
click at [1133, 187] on button at bounding box center [1152, 179] width 42 height 42
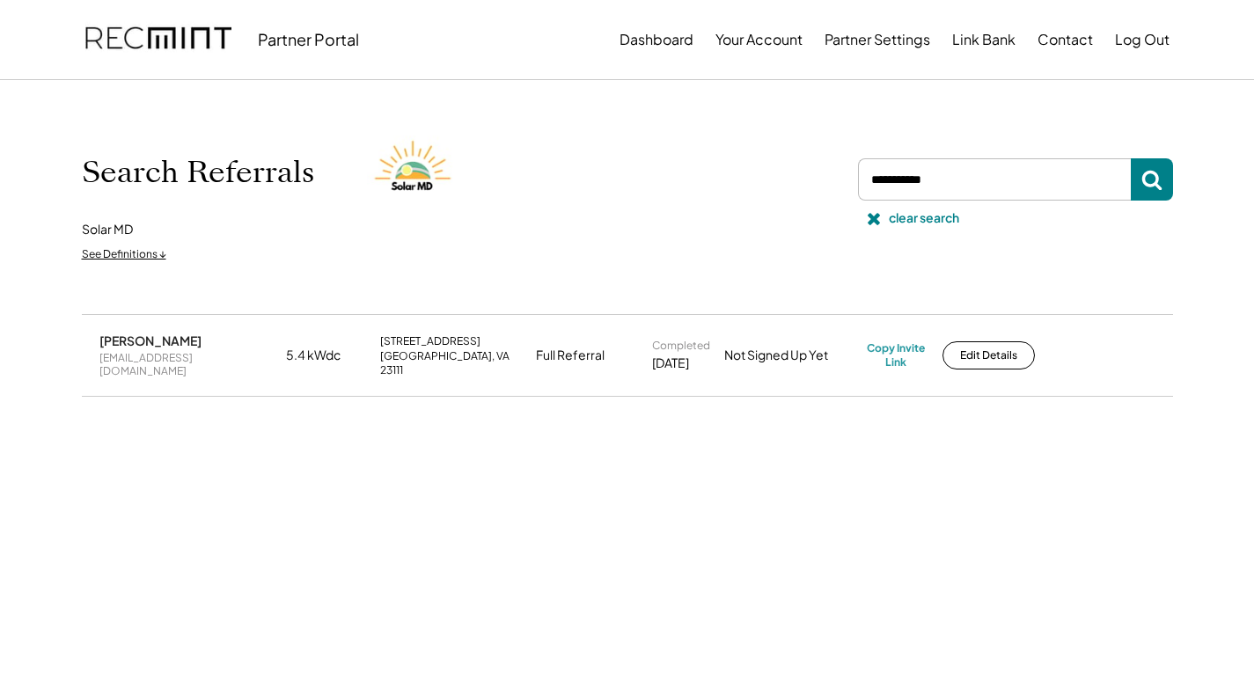
click at [187, 356] on div "[EMAIL_ADDRESS][DOMAIN_NAME]" at bounding box center [187, 364] width 176 height 27
click at [898, 348] on div "Copy Invite Link" at bounding box center [896, 354] width 58 height 27
drag, startPoint x: 953, startPoint y: 182, endPoint x: 834, endPoint y: 186, distance: 118.9
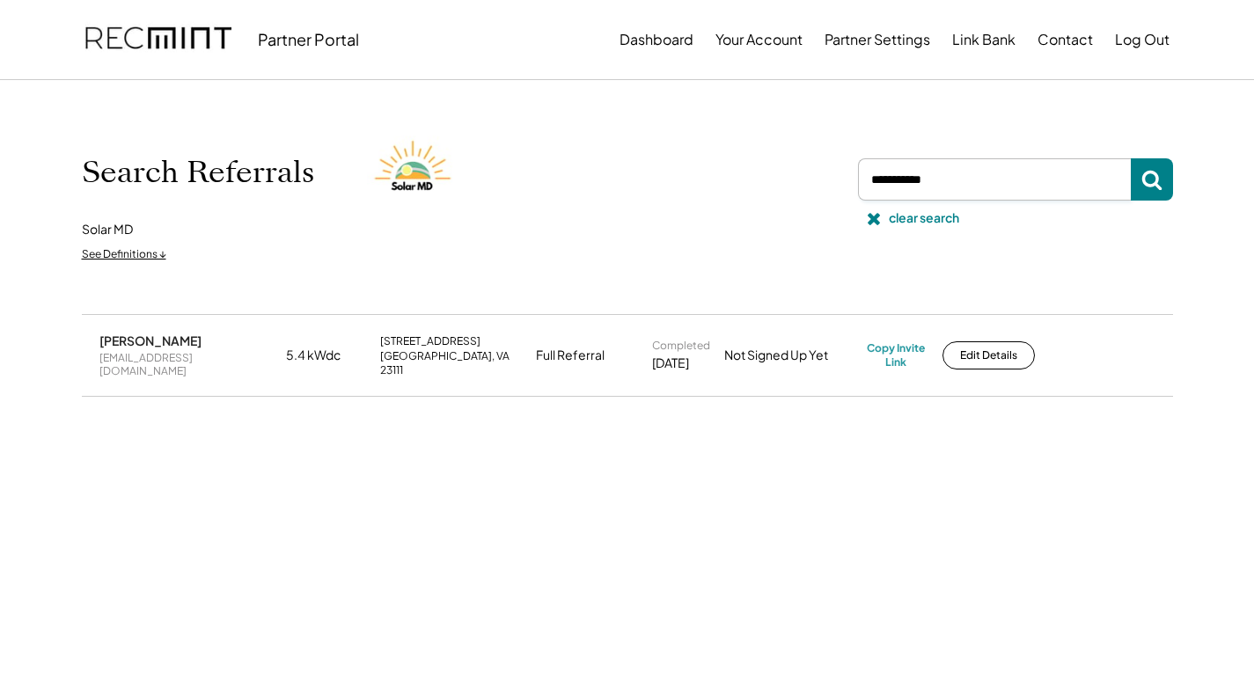
click at [834, 186] on div "Search Referrals Solar MD See Definitions ↓ clear search" at bounding box center [627, 197] width 1091 height 146
paste input "**********"
type input "**********"
click at [1150, 188] on icon at bounding box center [1151, 179] width 21 height 21
click at [136, 357] on div "[EMAIL_ADDRESS][DOMAIN_NAME]" at bounding box center [187, 364] width 176 height 27
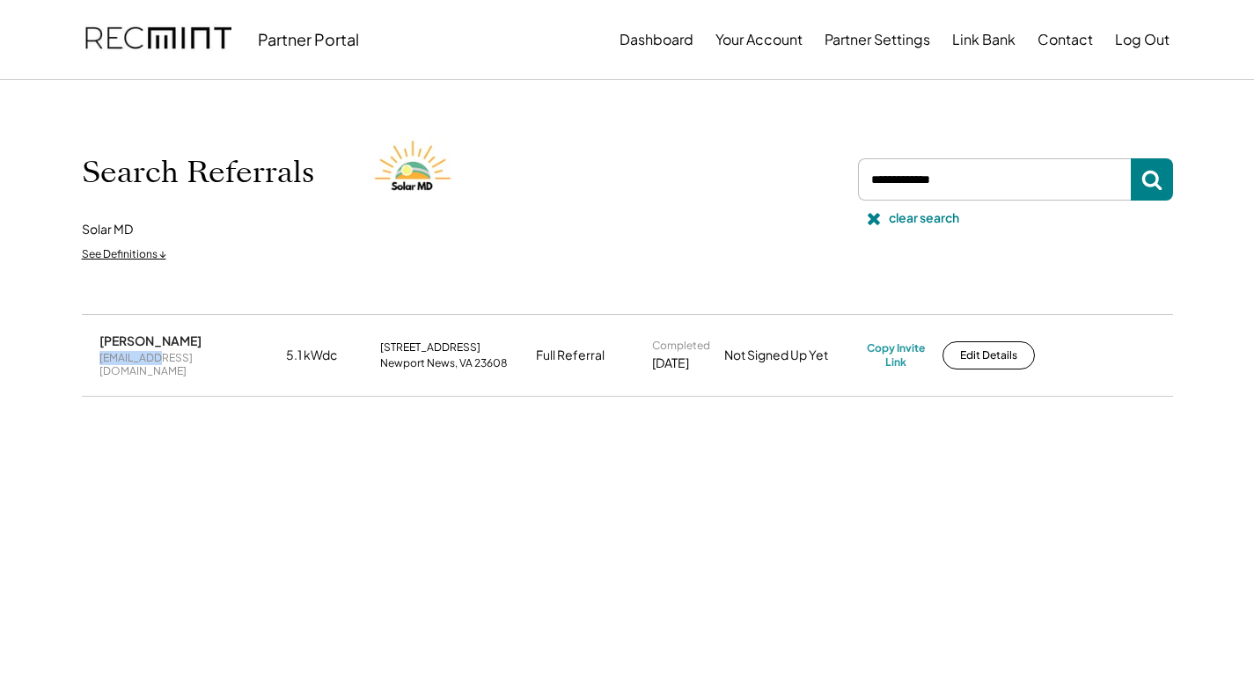
click at [136, 357] on div "[EMAIL_ADDRESS][DOMAIN_NAME]" at bounding box center [187, 364] width 176 height 27
click at [136, 356] on div "[EMAIL_ADDRESS][DOMAIN_NAME]" at bounding box center [187, 364] width 176 height 27
click at [913, 346] on div "Copy Invite Link" at bounding box center [896, 354] width 58 height 27
